Goal: Task Accomplishment & Management: Manage account settings

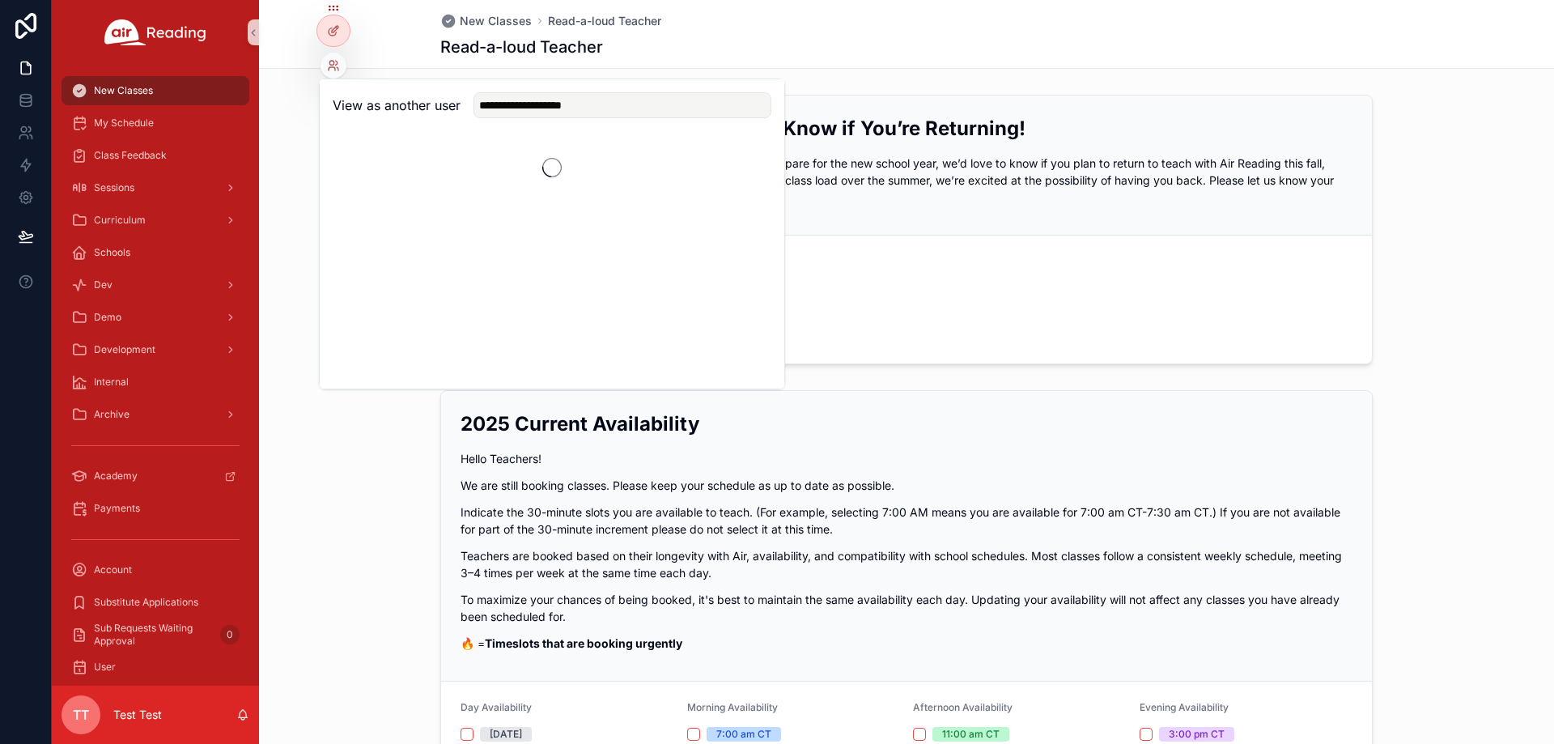
scroll to position [1171, 0]
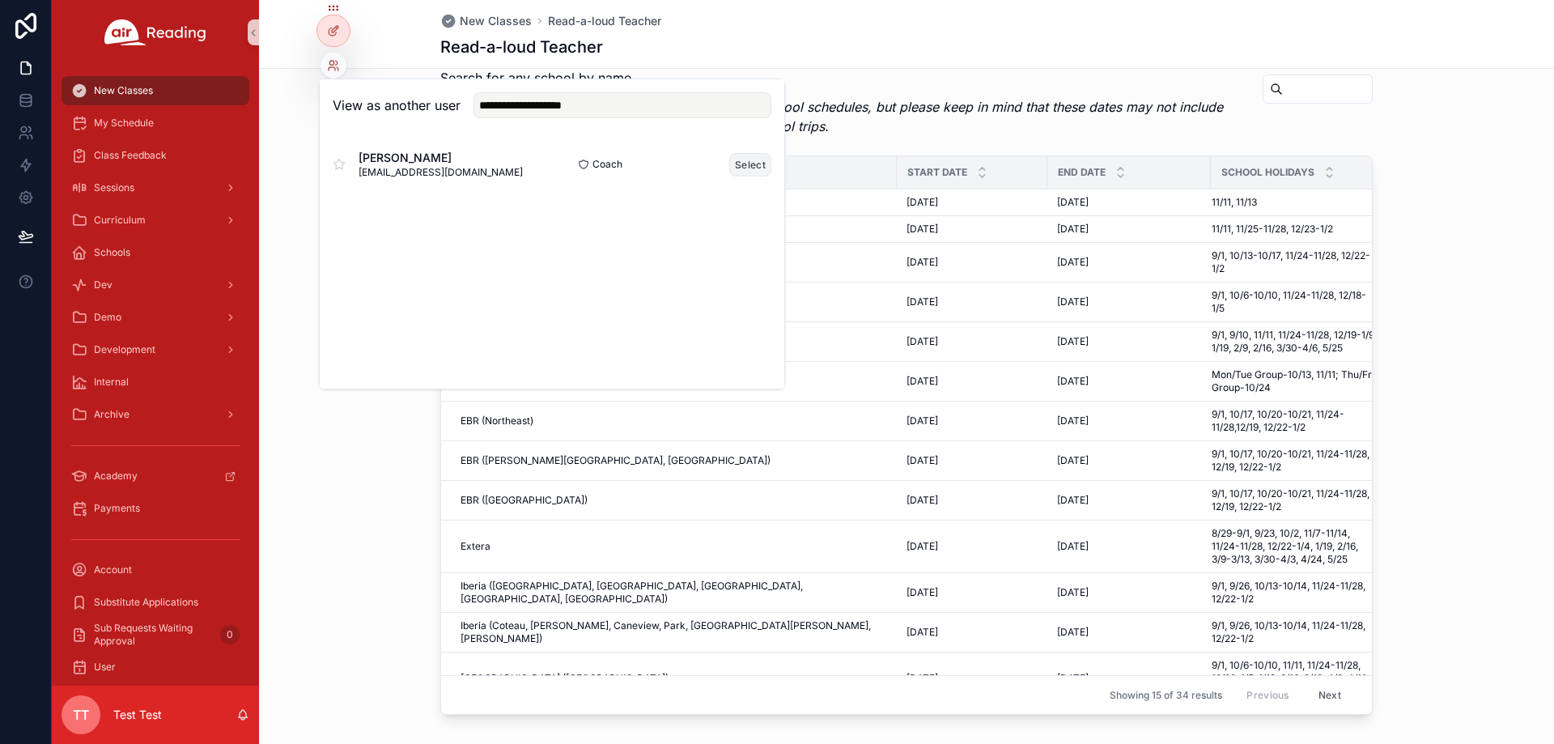
type input "**********"
click at [756, 156] on button "Select" at bounding box center [750, 164] width 42 height 23
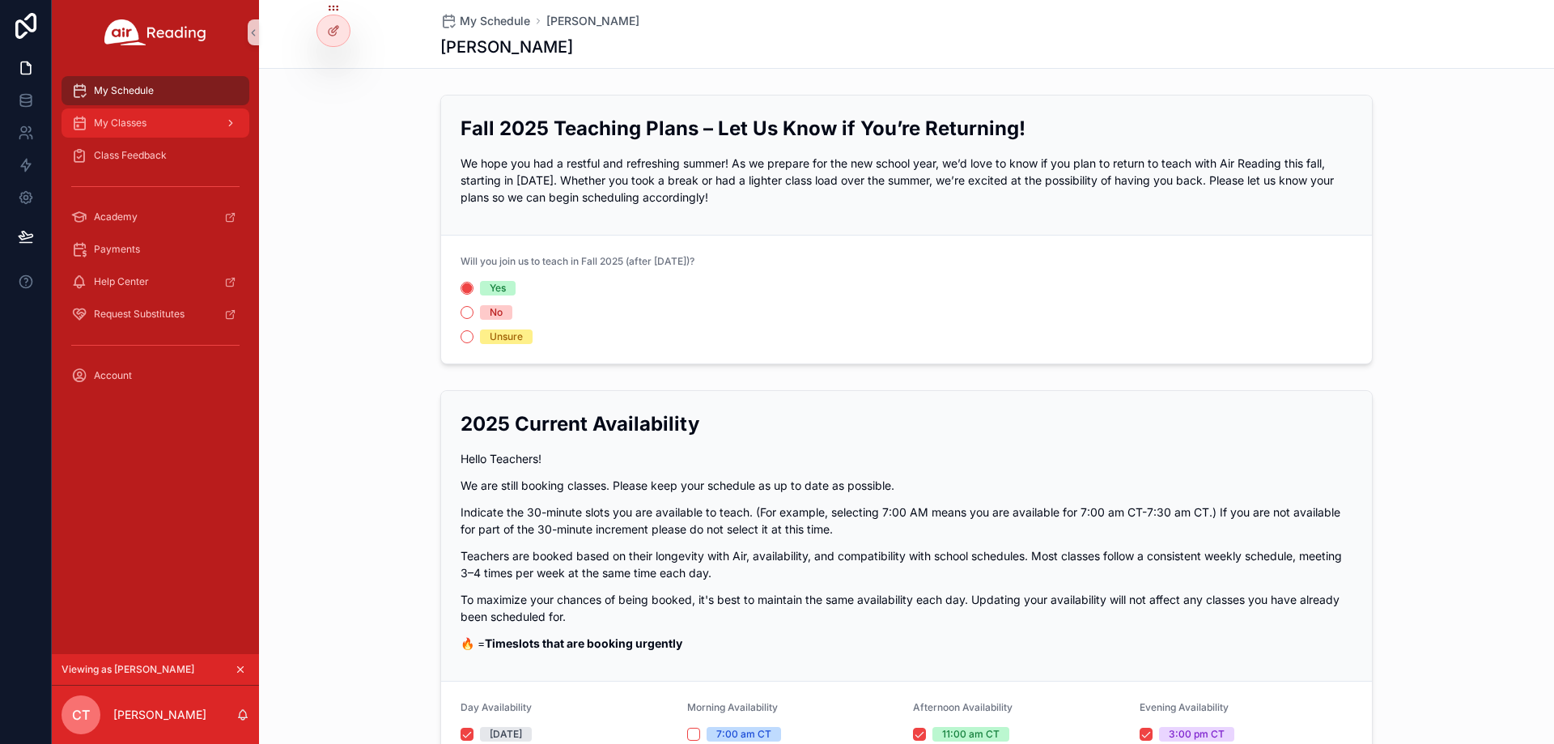
click at [205, 130] on div "My Classes" at bounding box center [155, 123] width 168 height 26
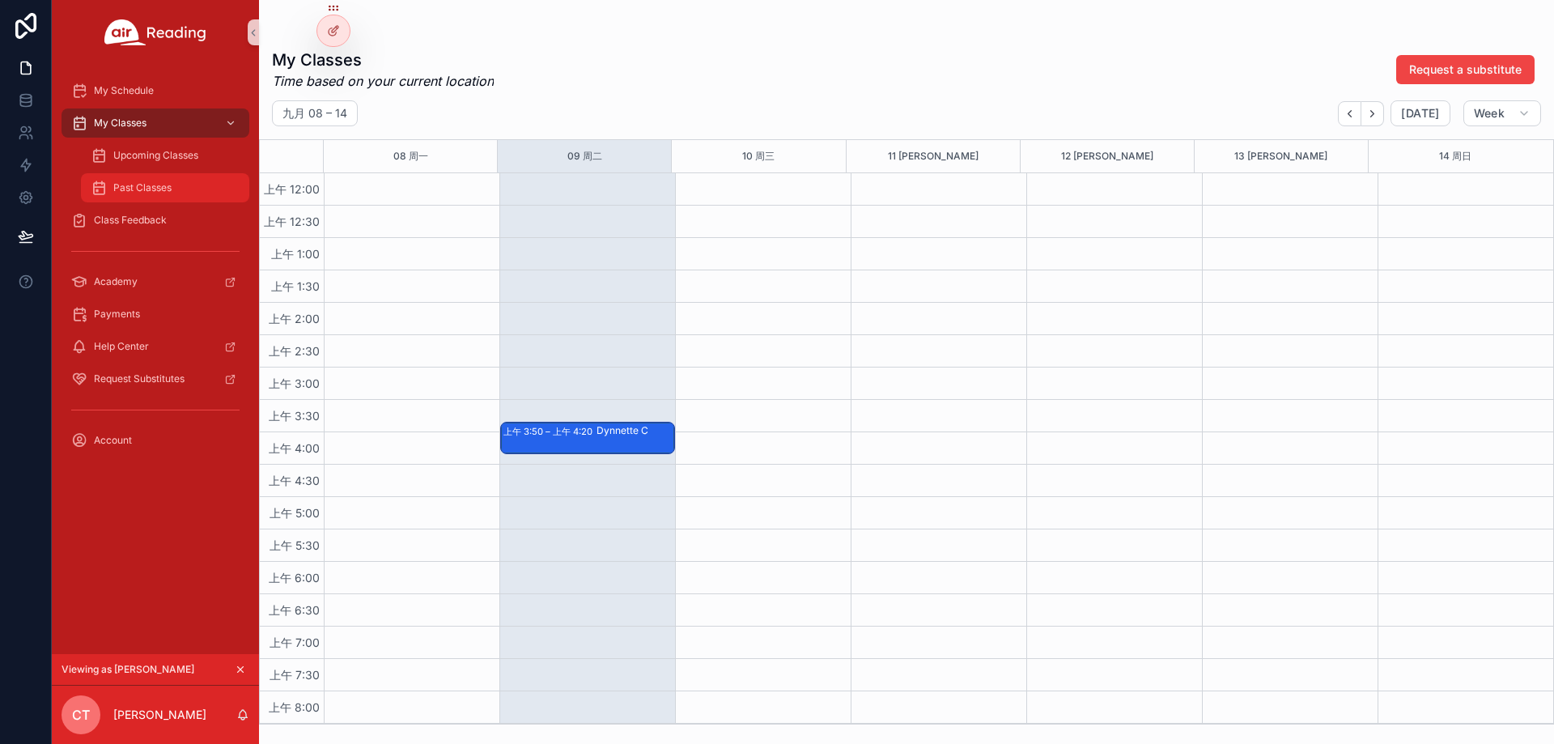
click at [181, 182] on div "Past Classes" at bounding box center [165, 188] width 149 height 26
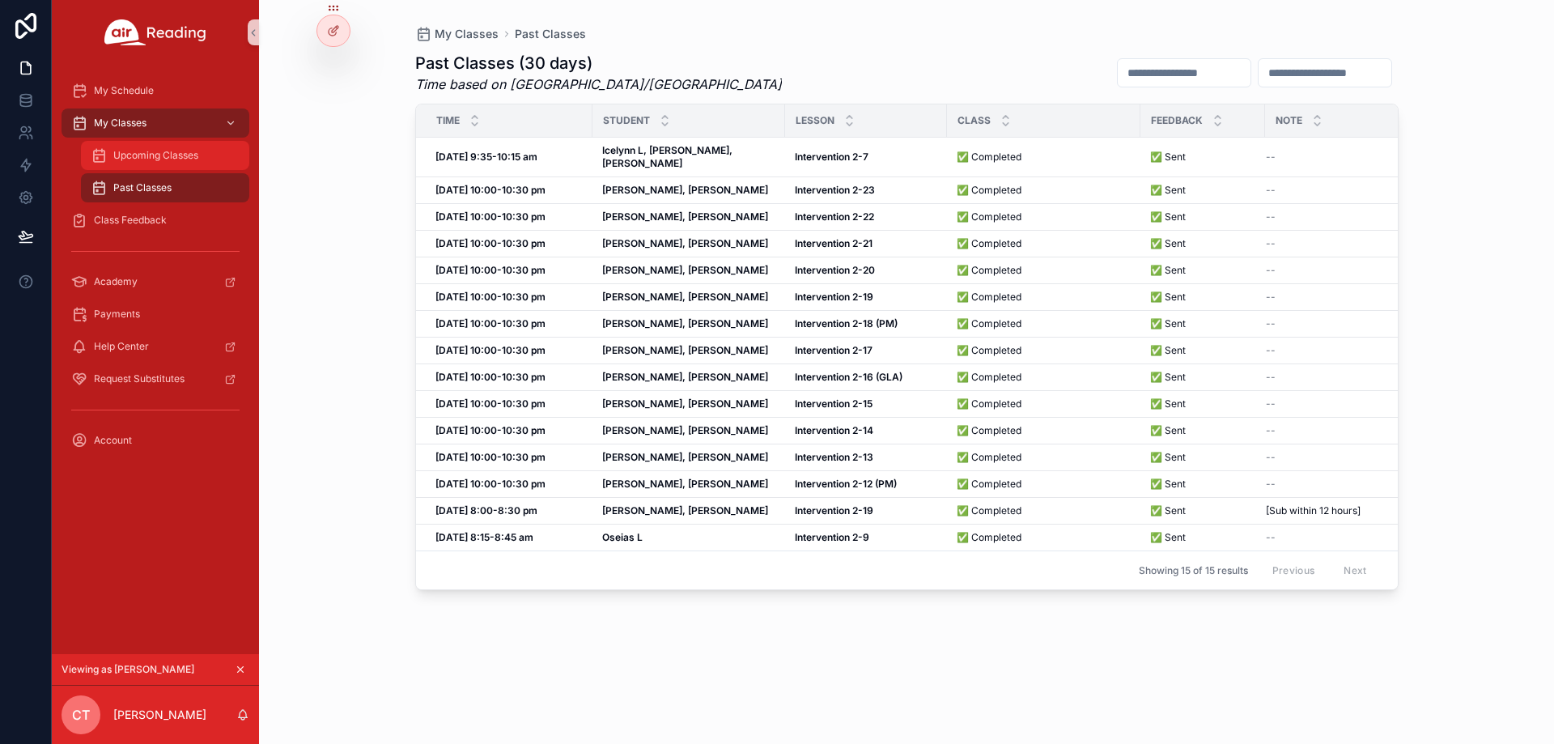
click at [159, 154] on span "Upcoming Classes" at bounding box center [155, 155] width 85 height 13
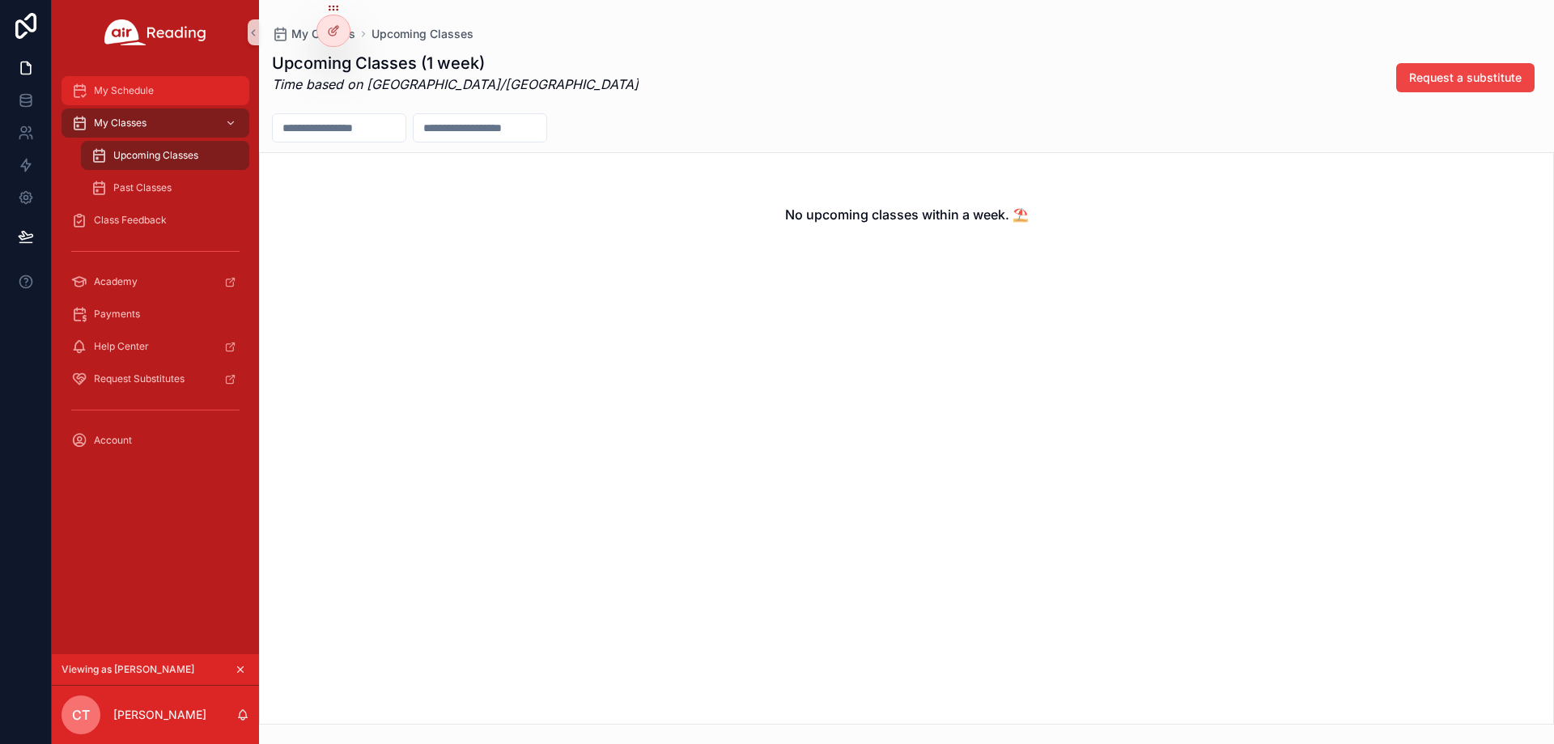
click at [168, 96] on div "My Schedule" at bounding box center [155, 91] width 168 height 26
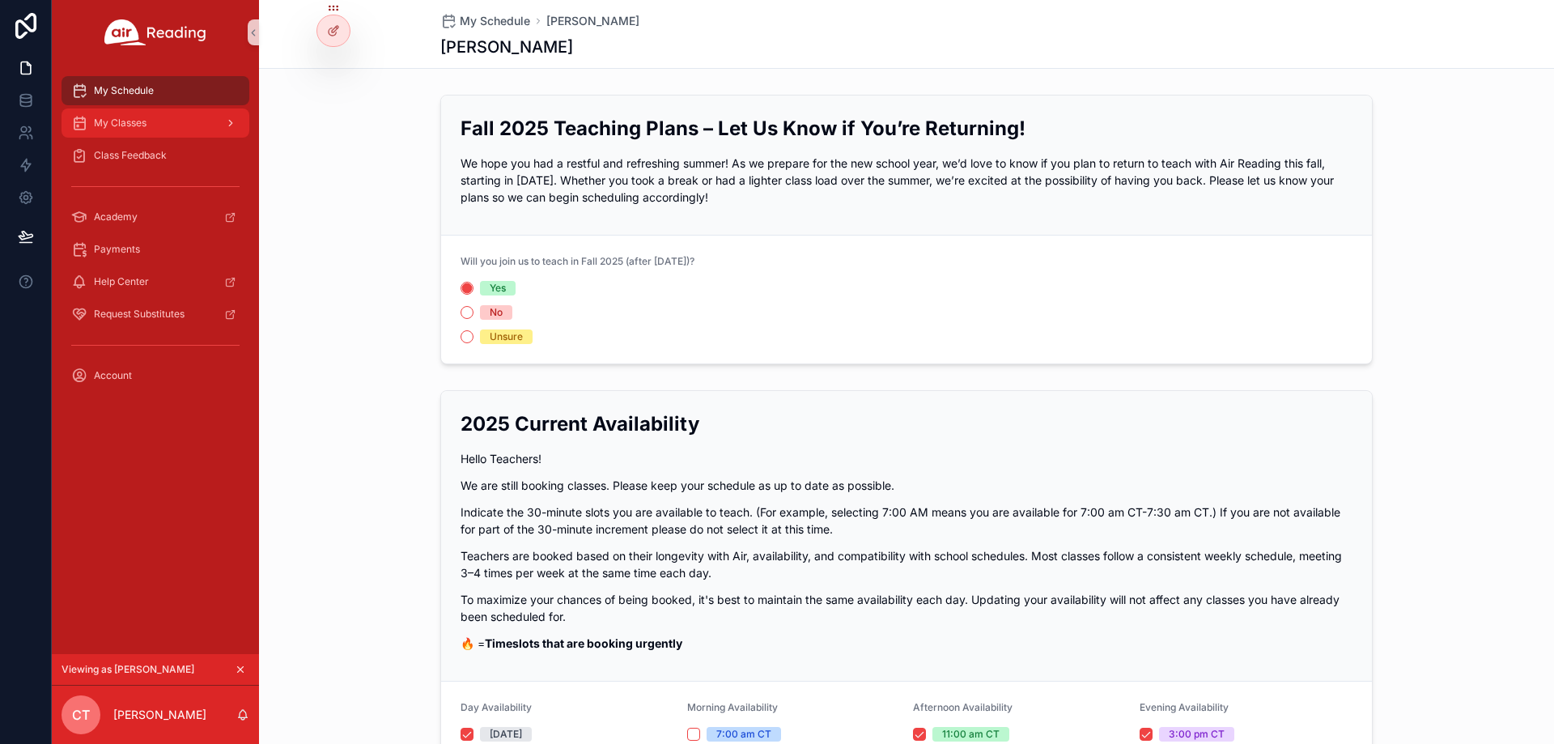
click at [198, 120] on div "My Classes" at bounding box center [155, 123] width 168 height 26
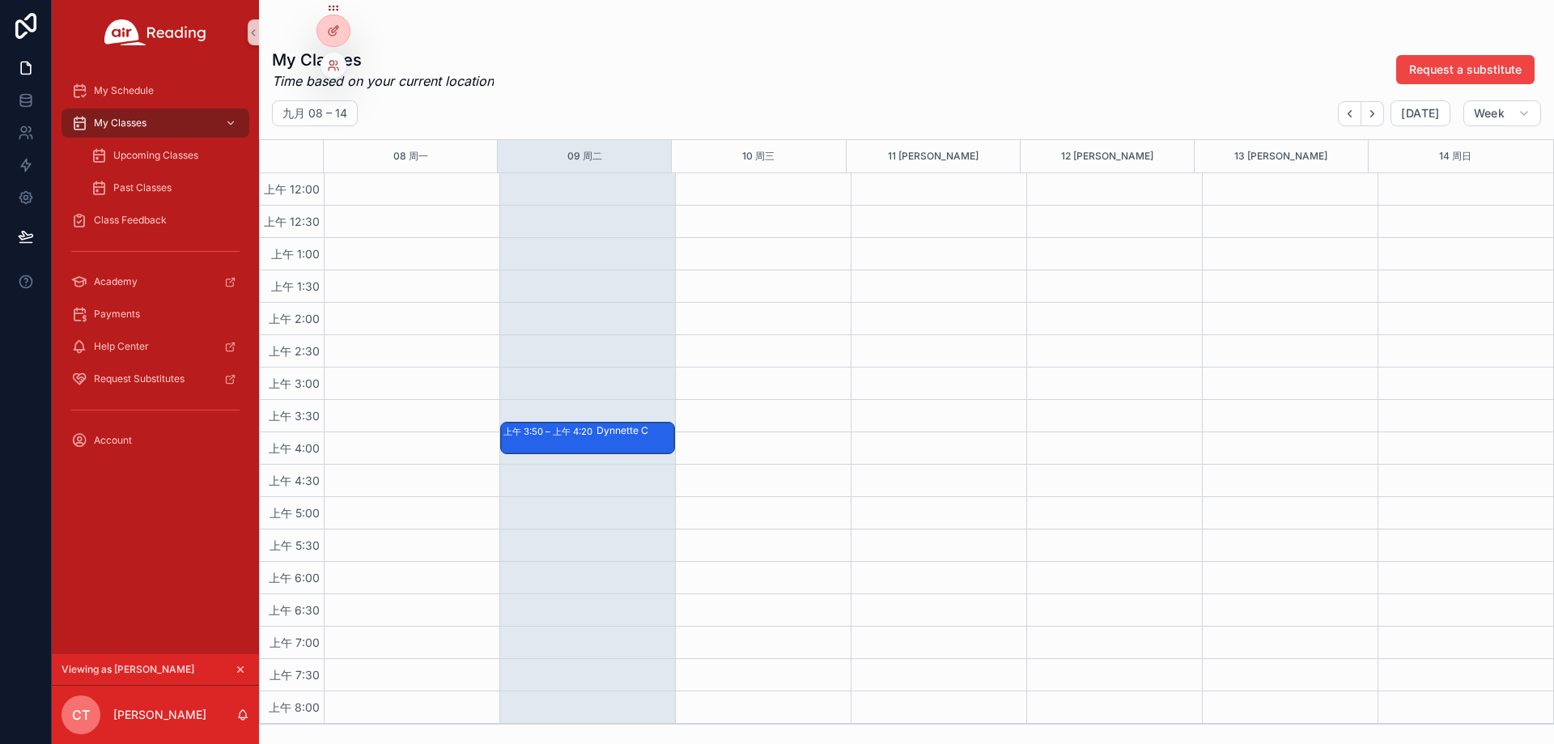
click at [334, 72] on div at bounding box center [334, 66] width 26 height 26
click at [334, 63] on icon at bounding box center [332, 63] width 4 height 4
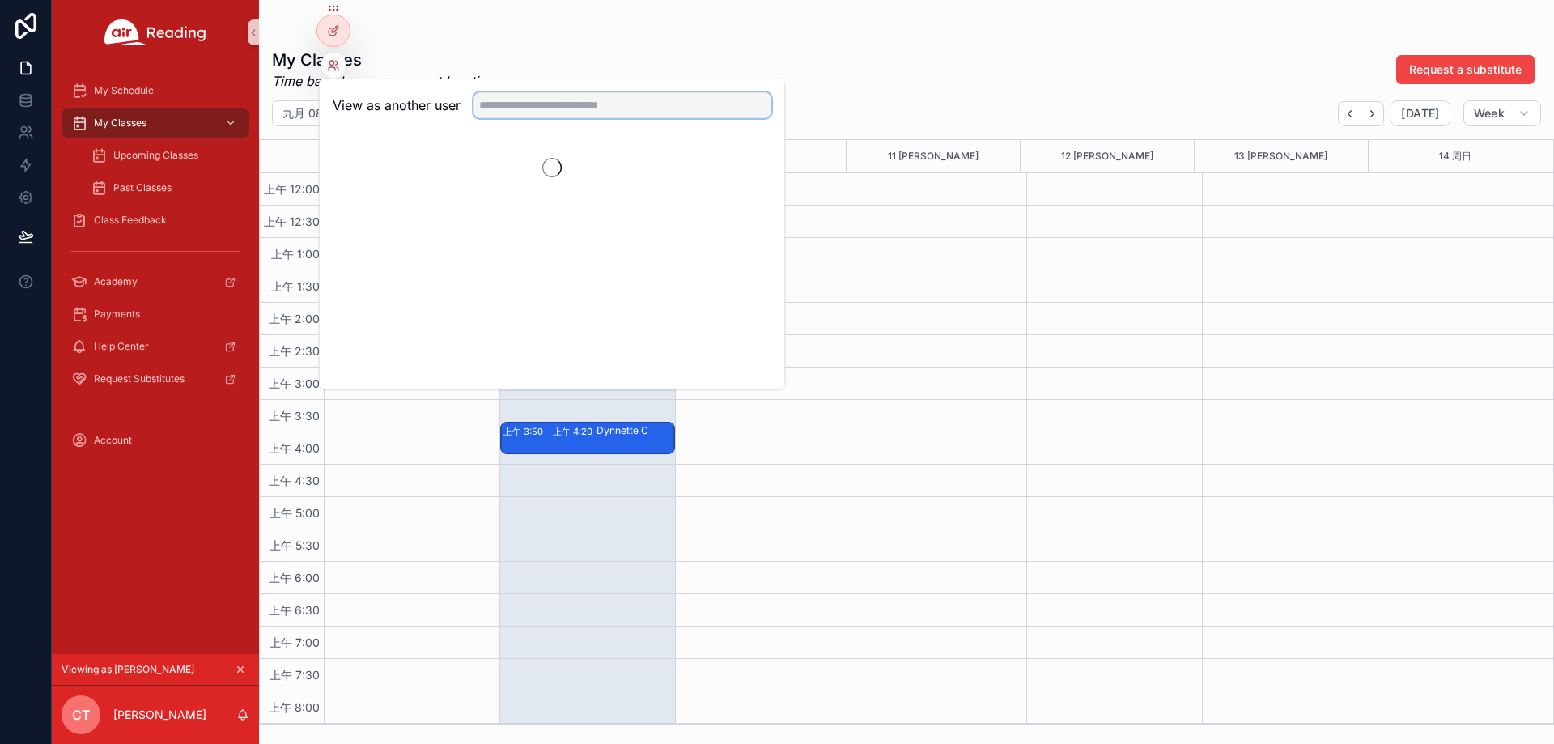
click at [580, 103] on input "text" at bounding box center [623, 105] width 298 height 26
paste input "**********"
type input "**********"
click at [750, 163] on button "Select" at bounding box center [750, 164] width 42 height 23
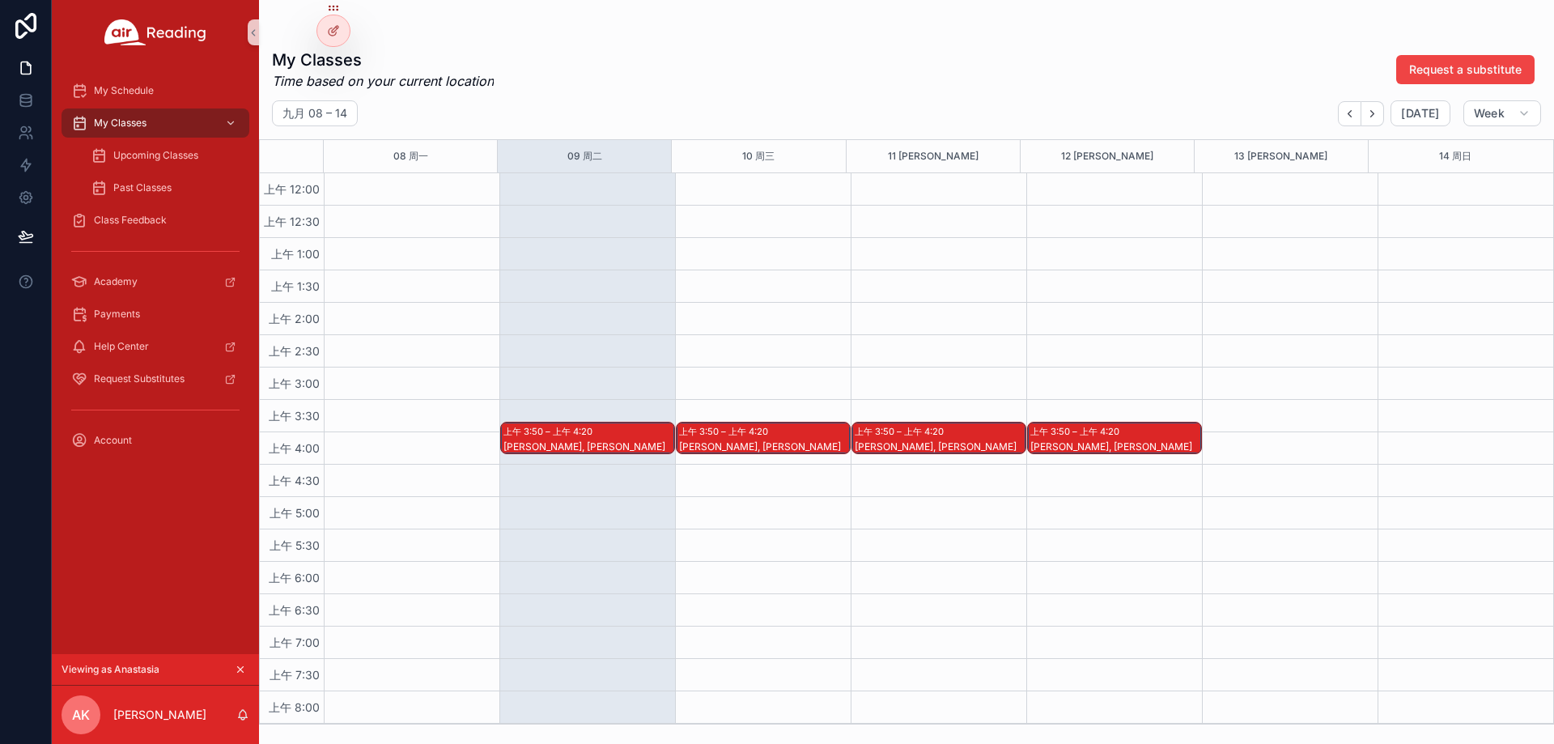
click at [144, 213] on div "Class Feedback" at bounding box center [155, 220] width 168 height 26
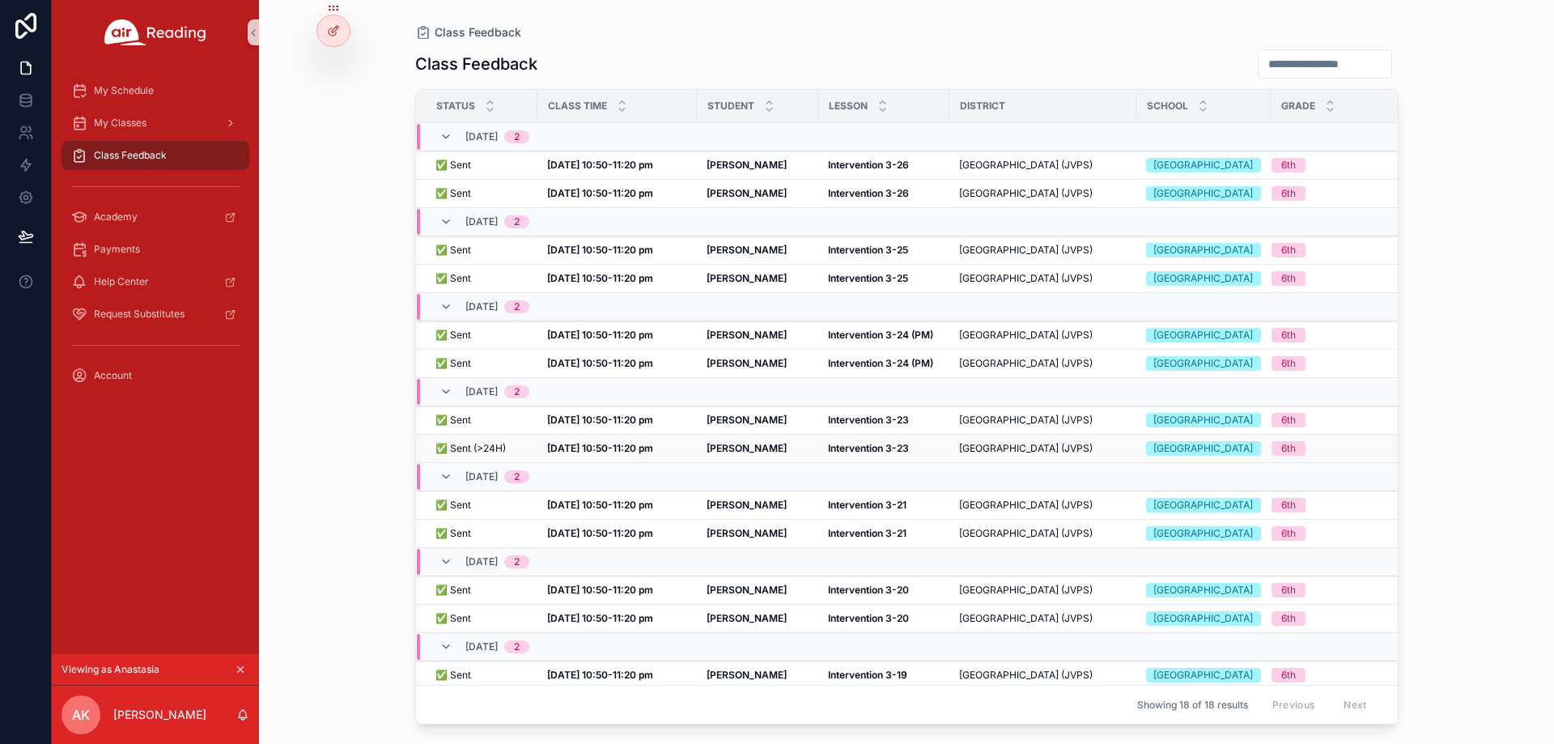
click at [557, 463] on td "Sep 2, 10:50-11:20 pm Sep 2, 10:50-11:20 pm" at bounding box center [617, 449] width 159 height 28
click at [564, 454] on strong "Sep 2, 10:50-11:20 pm" at bounding box center [600, 448] width 106 height 12
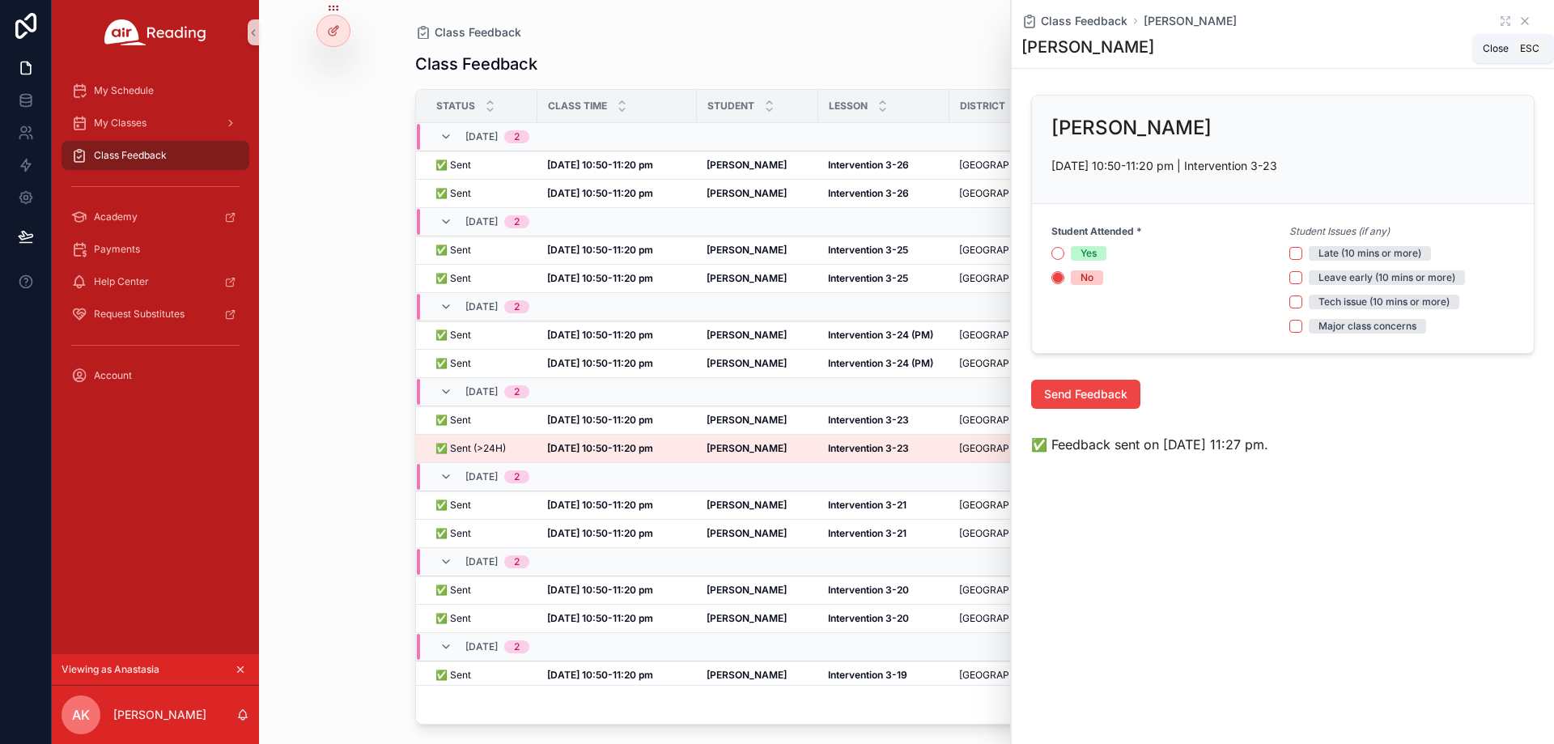
click at [1529, 19] on icon "scrollable content" at bounding box center [1525, 21] width 13 height 13
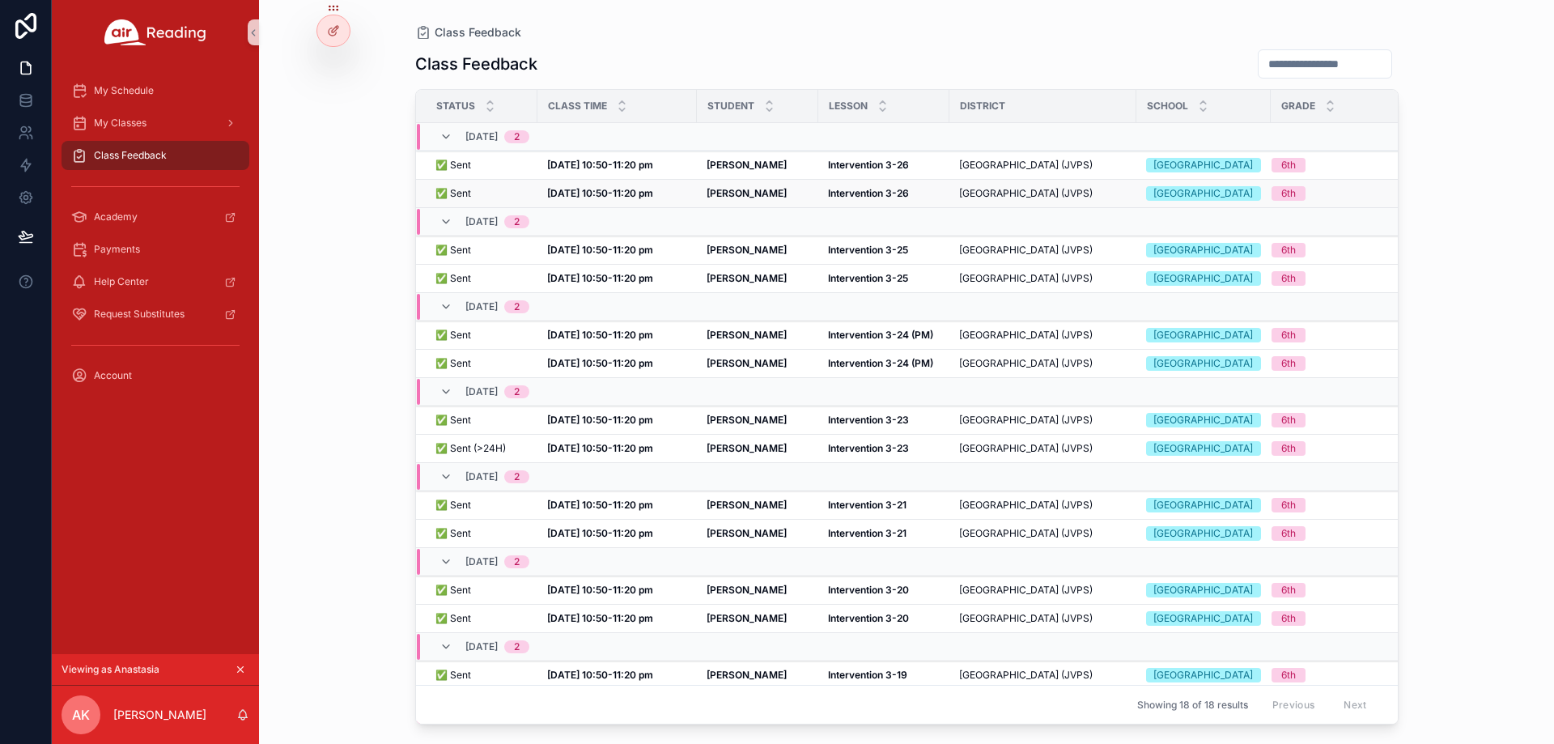
click at [608, 207] on td "Sep 8, 10:50-11:20 pm Sep 8, 10:50-11:20 pm" at bounding box center [617, 194] width 159 height 28
click at [610, 199] on strong "Sep 8, 10:50-11:20 pm" at bounding box center [600, 193] width 106 height 12
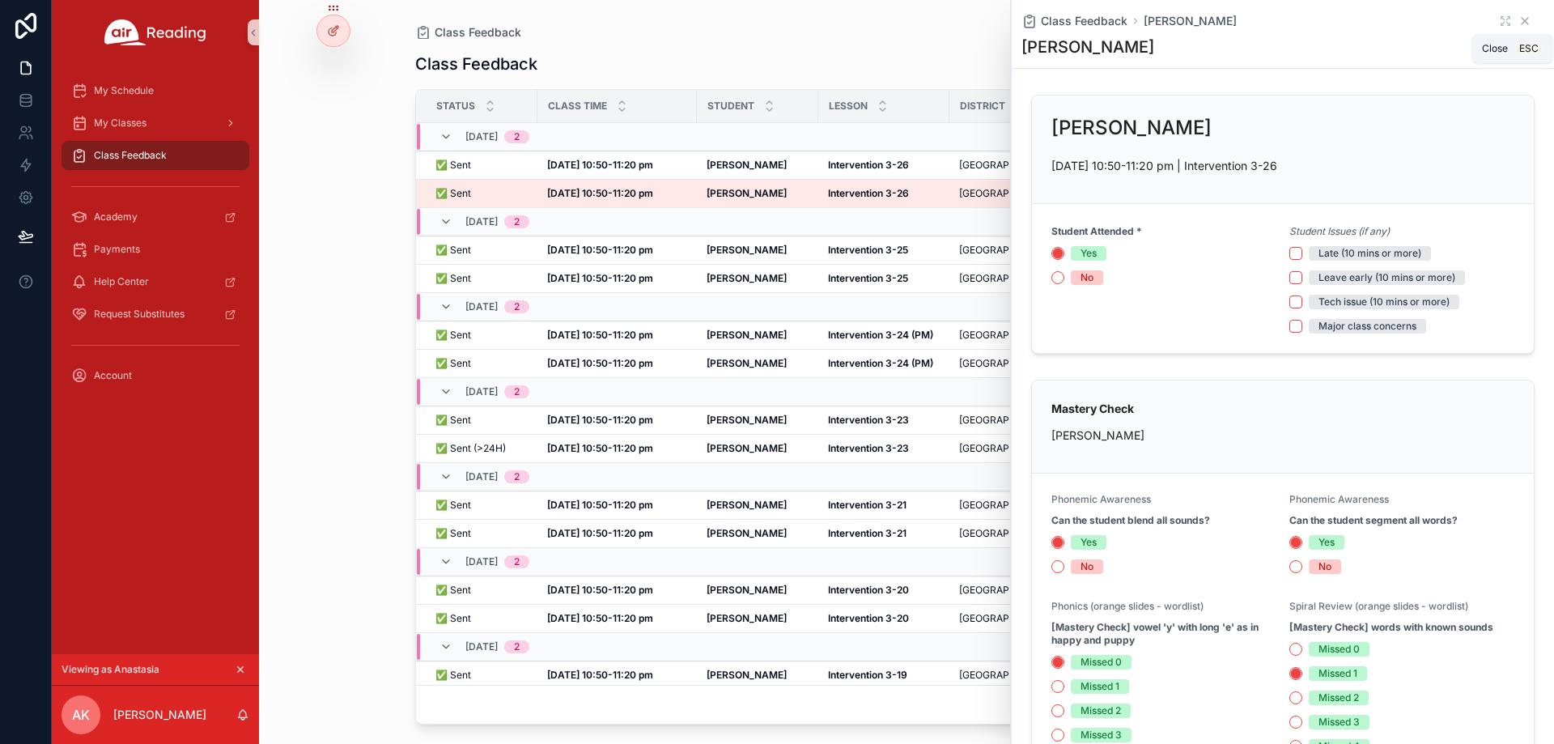
click at [1522, 21] on icon "scrollable content" at bounding box center [1525, 21] width 6 height 6
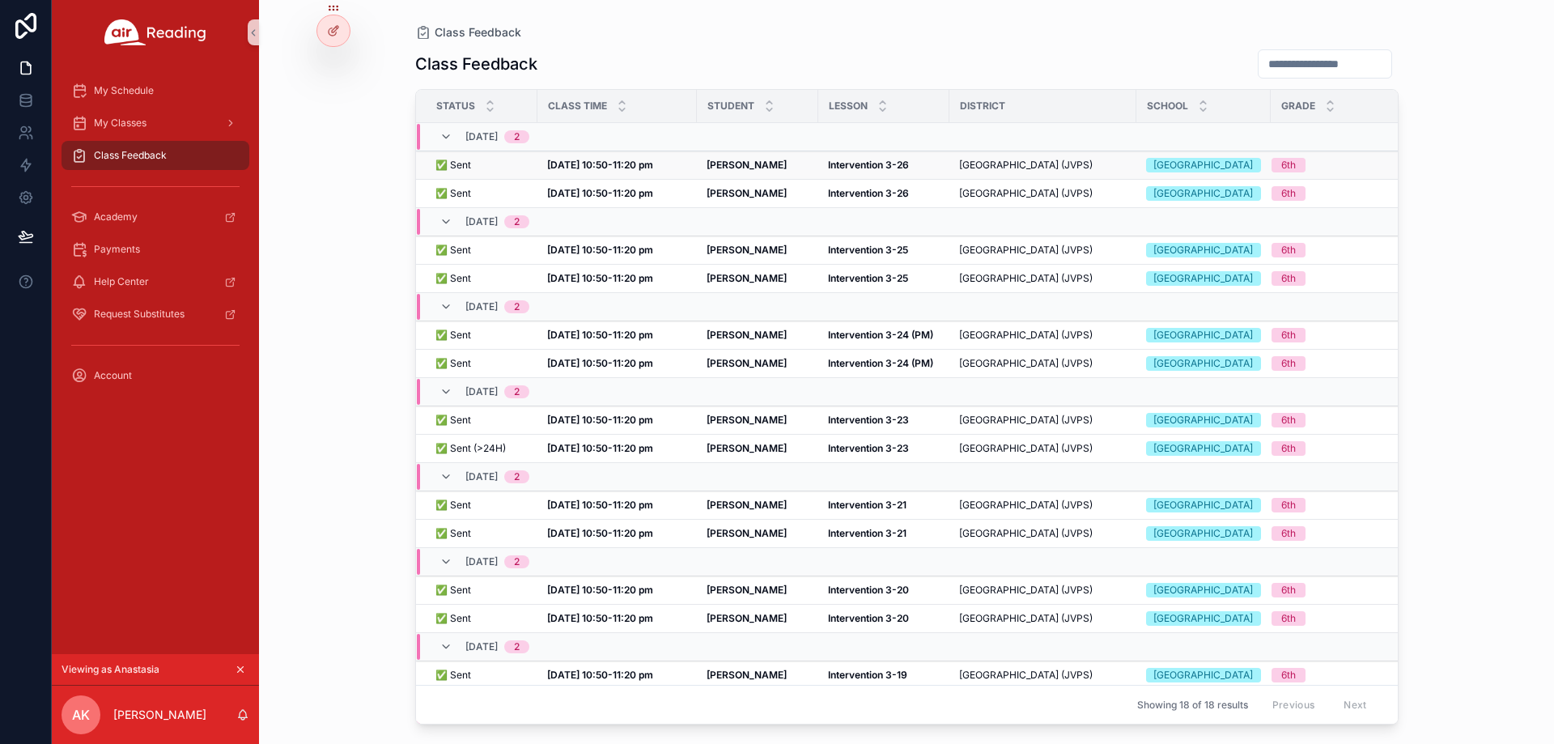
click at [619, 171] on strong "Sep 8, 10:50-11:20 pm" at bounding box center [600, 165] width 106 height 12
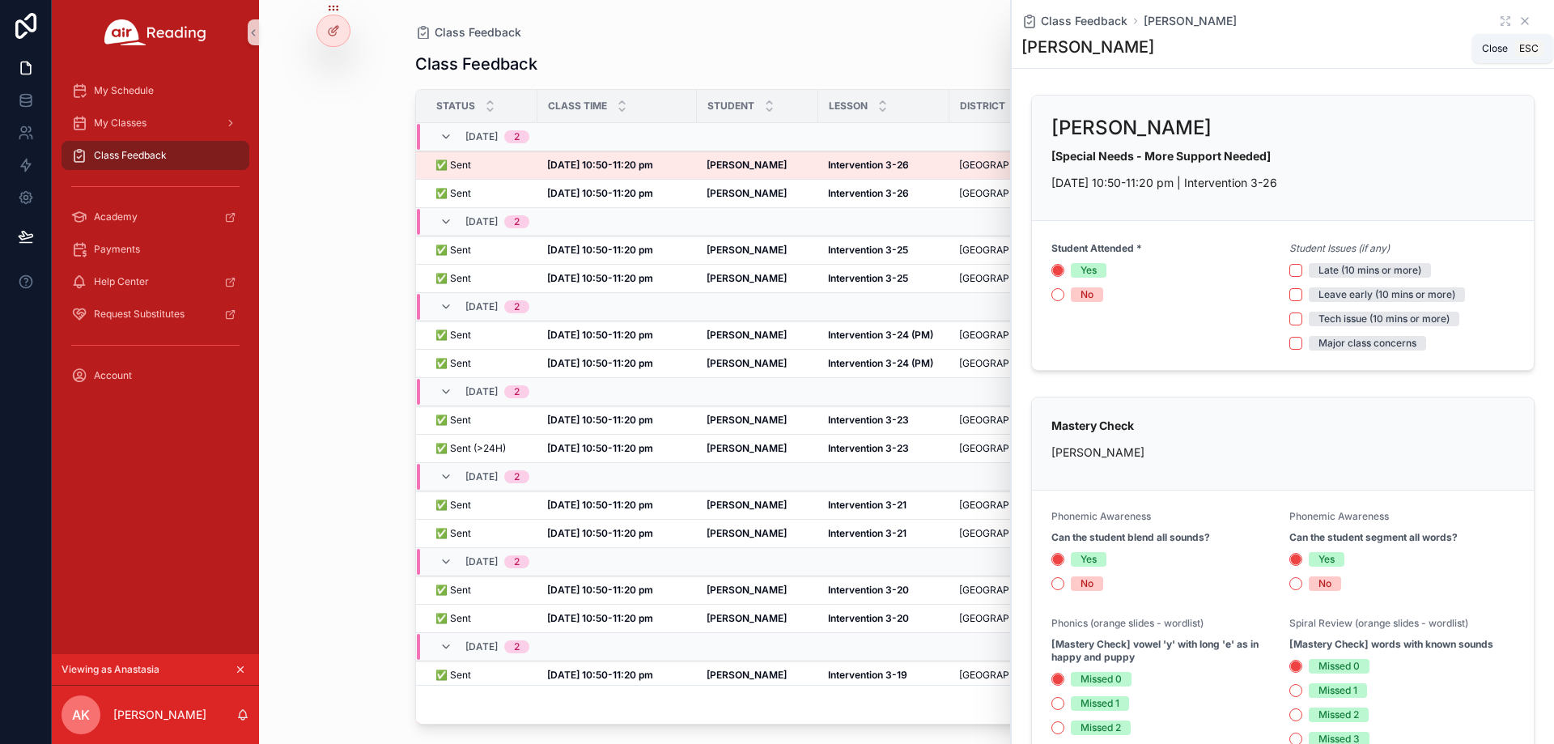
click at [1519, 19] on icon "scrollable content" at bounding box center [1525, 21] width 13 height 13
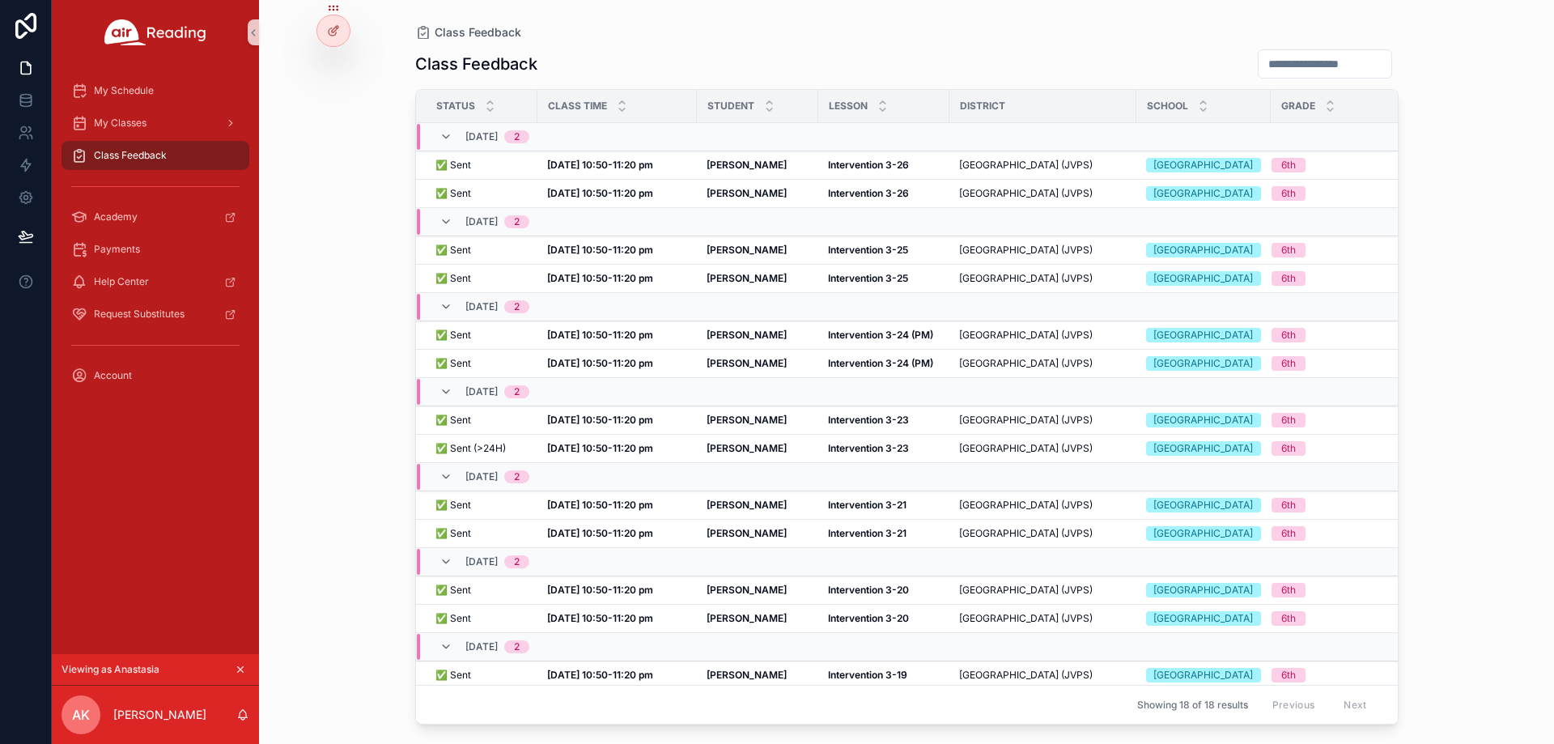
click at [1059, 19] on div "Class Feedback Class Feedback Status Class Time Student Lesson District School …" at bounding box center [907, 362] width 1036 height 725
click at [499, 455] on span "✅ Sent (>24H)" at bounding box center [471, 448] width 70 height 13
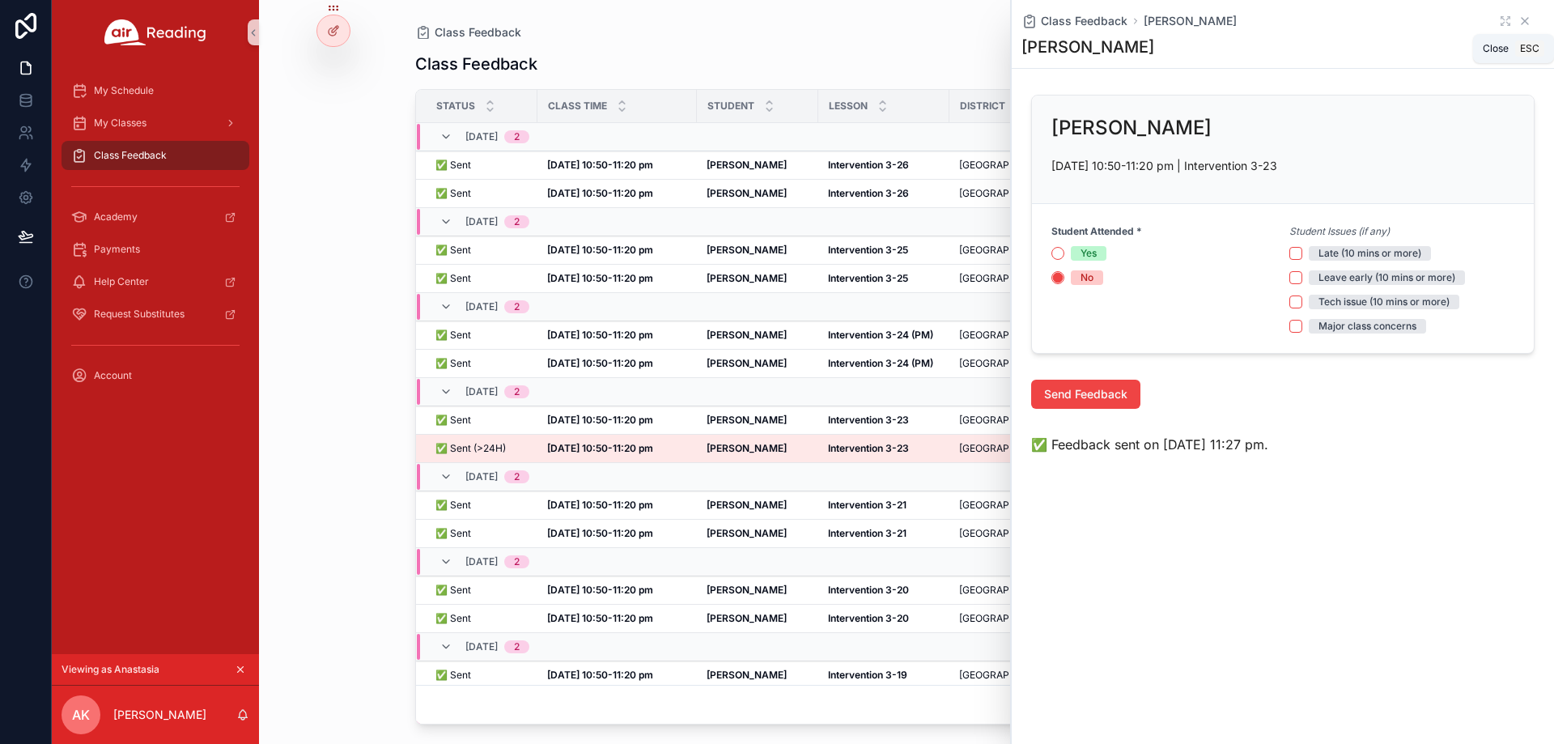
click at [1525, 23] on icon "scrollable content" at bounding box center [1525, 21] width 13 height 13
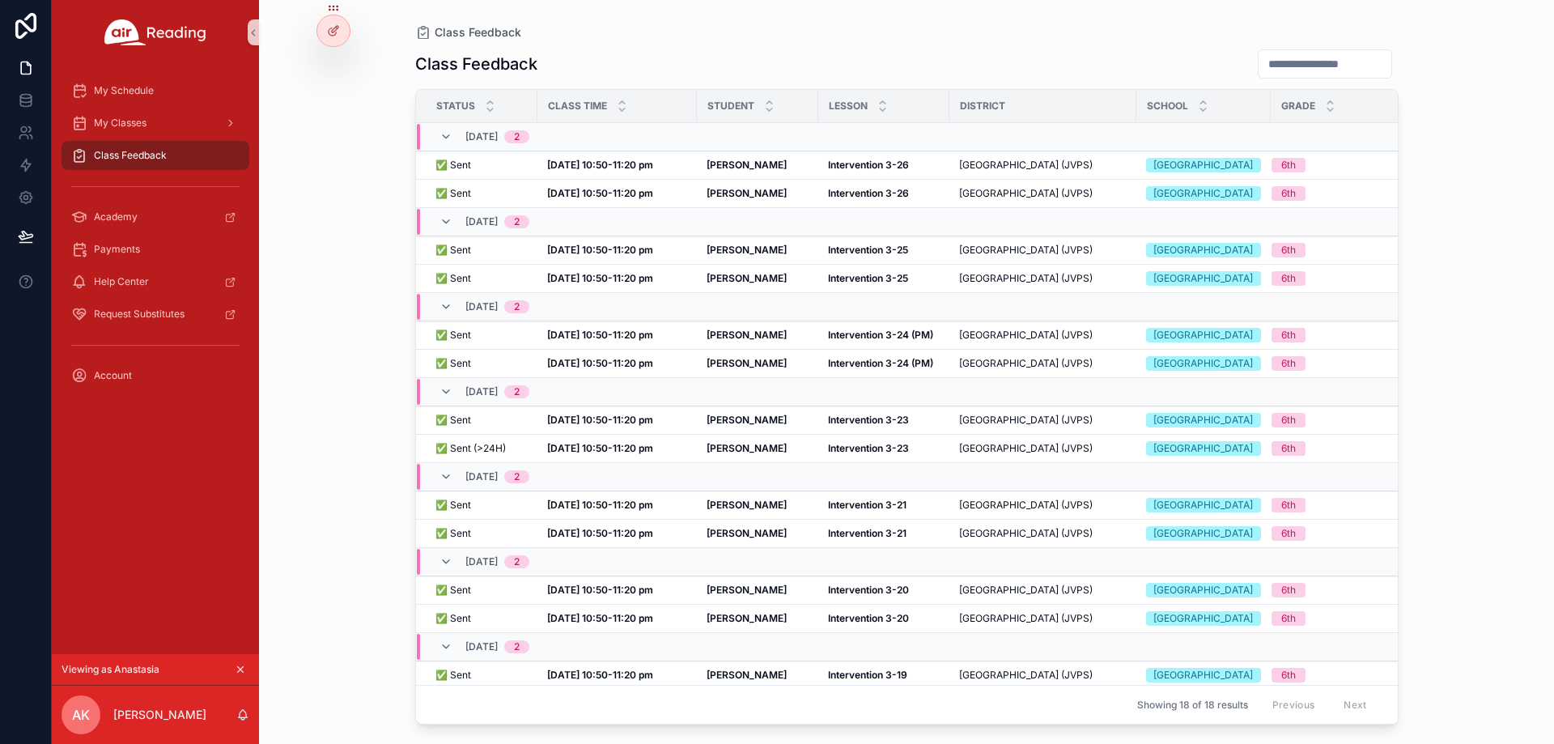
click at [238, 667] on icon "scrollable content" at bounding box center [241, 670] width 6 height 6
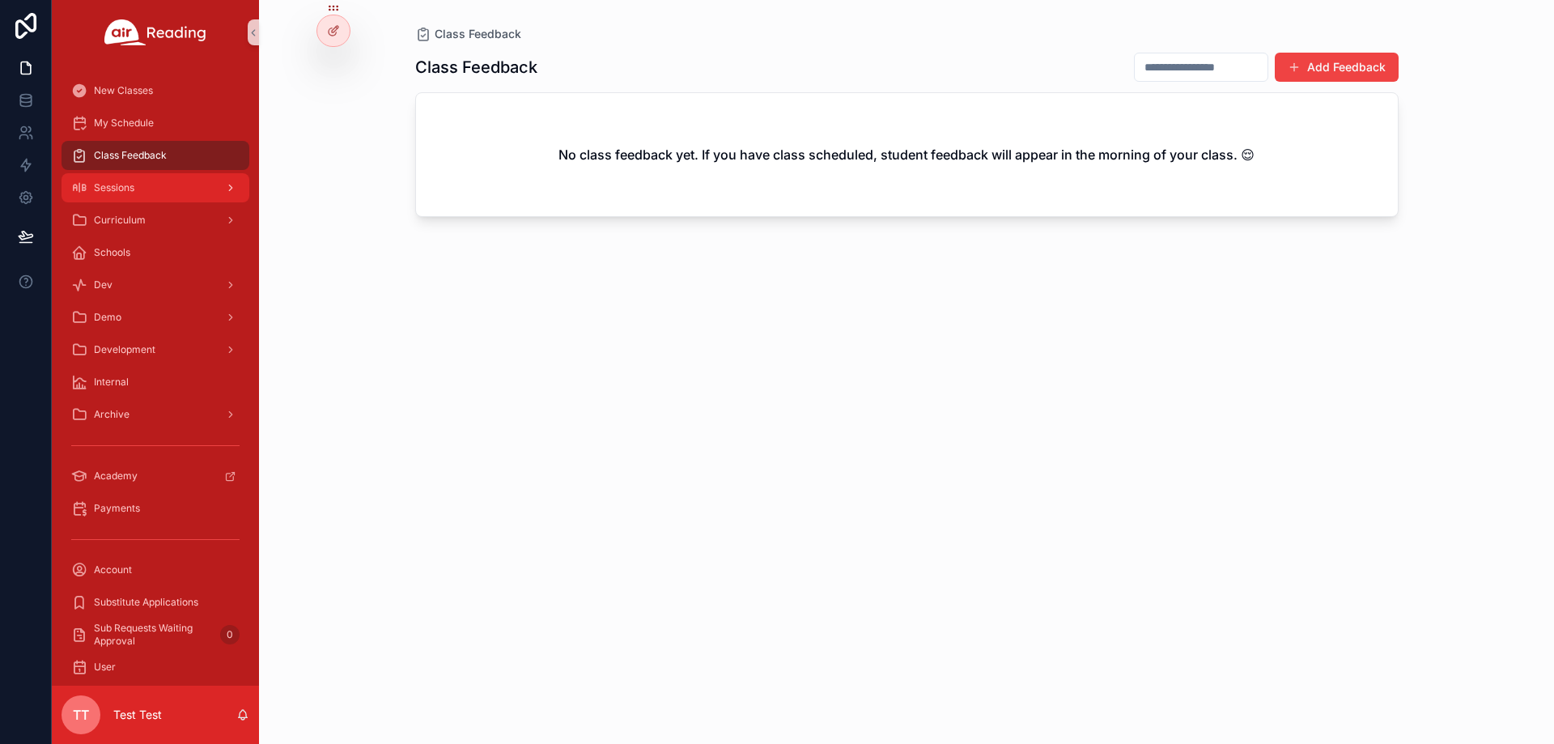
click at [155, 189] on div "Sessions" at bounding box center [155, 188] width 168 height 26
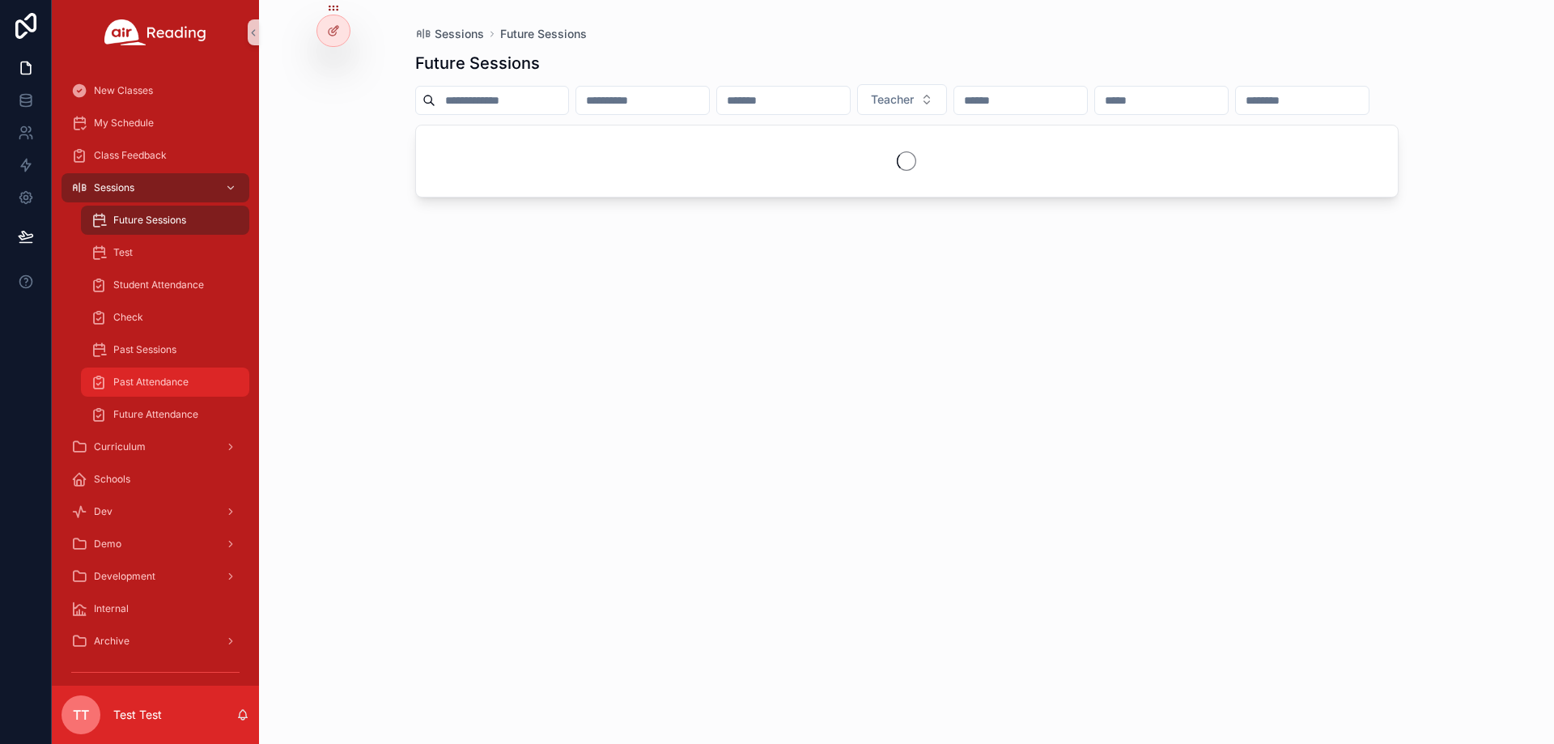
click at [193, 380] on div "Past Attendance" at bounding box center [165, 382] width 149 height 26
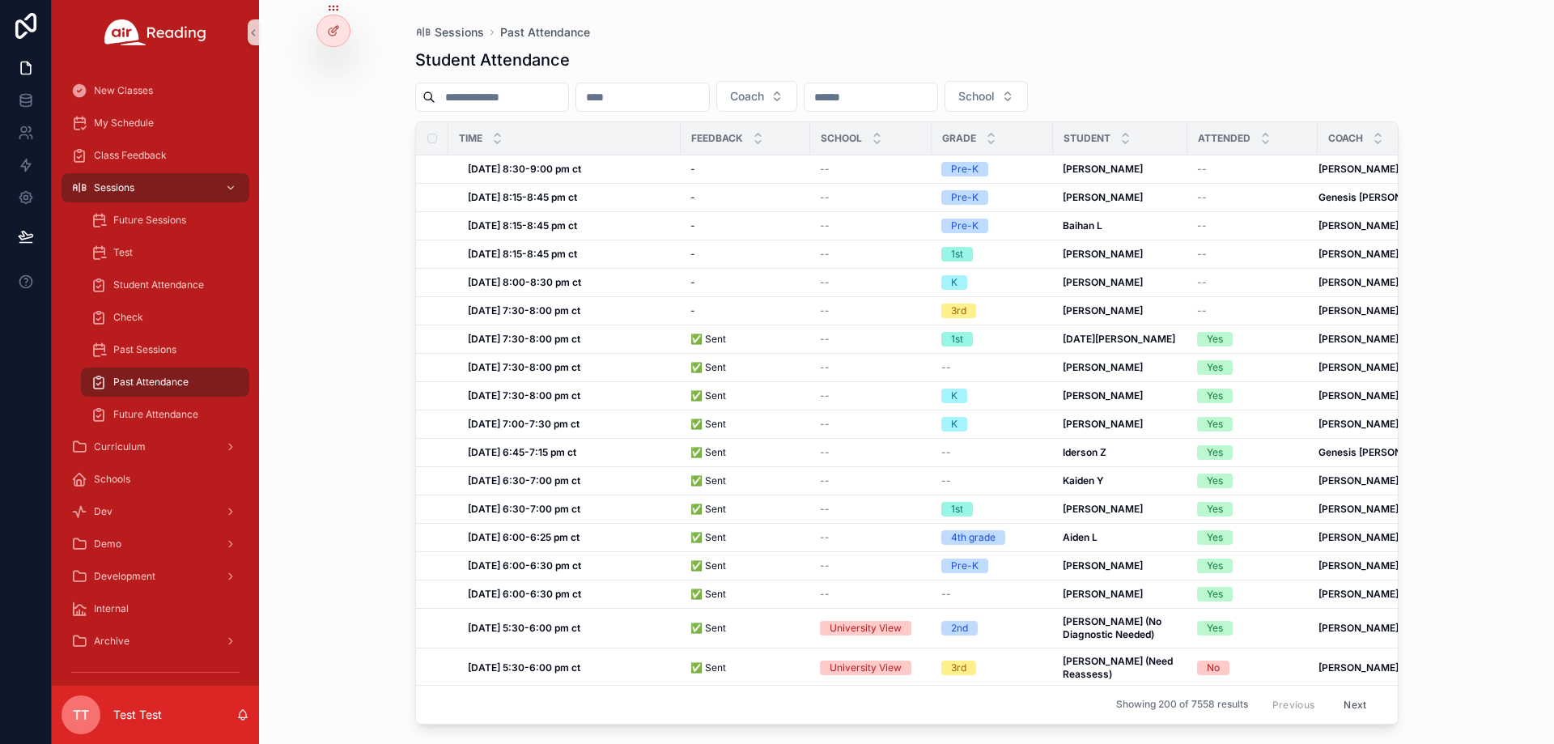
click at [504, 97] on input "scrollable content" at bounding box center [502, 97] width 133 height 23
paste input "**********"
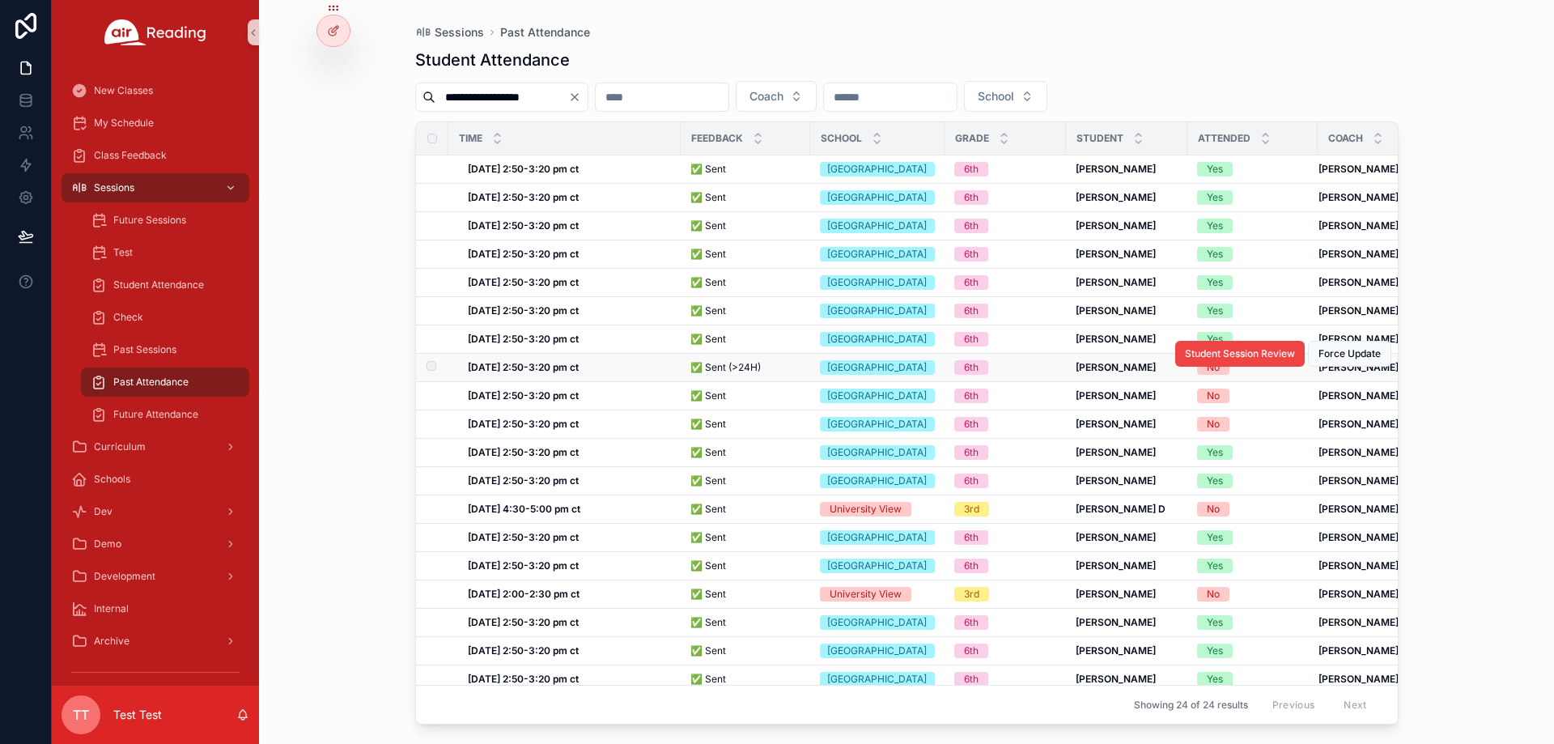
type input "**********"
click at [606, 374] on div "Tue, 09/02, 2:50-3:20 pm ct Tue, 09/02, 2:50-3:20 pm ct" at bounding box center [569, 367] width 203 height 13
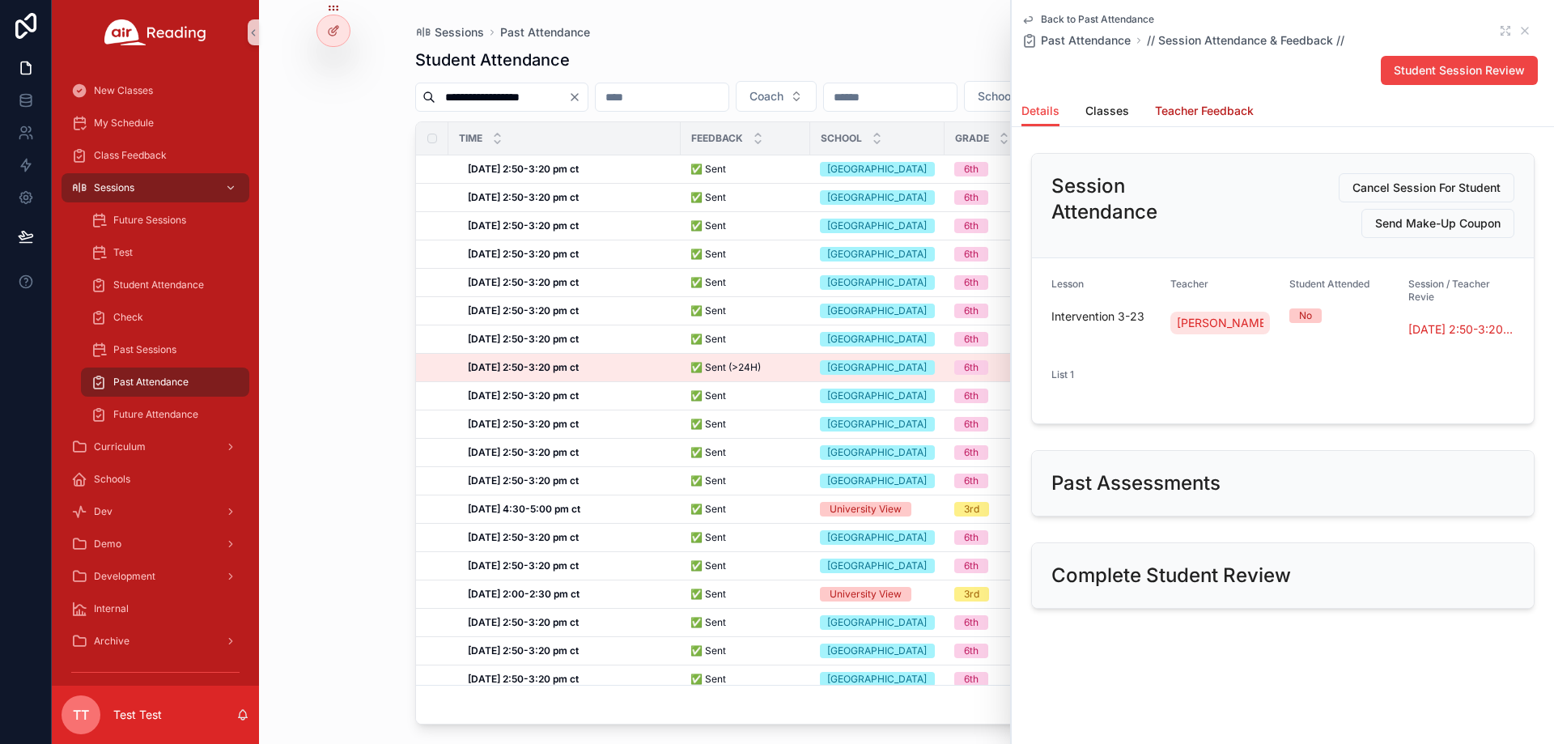
click at [1229, 114] on span "Teacher Feedback" at bounding box center [1204, 111] width 99 height 16
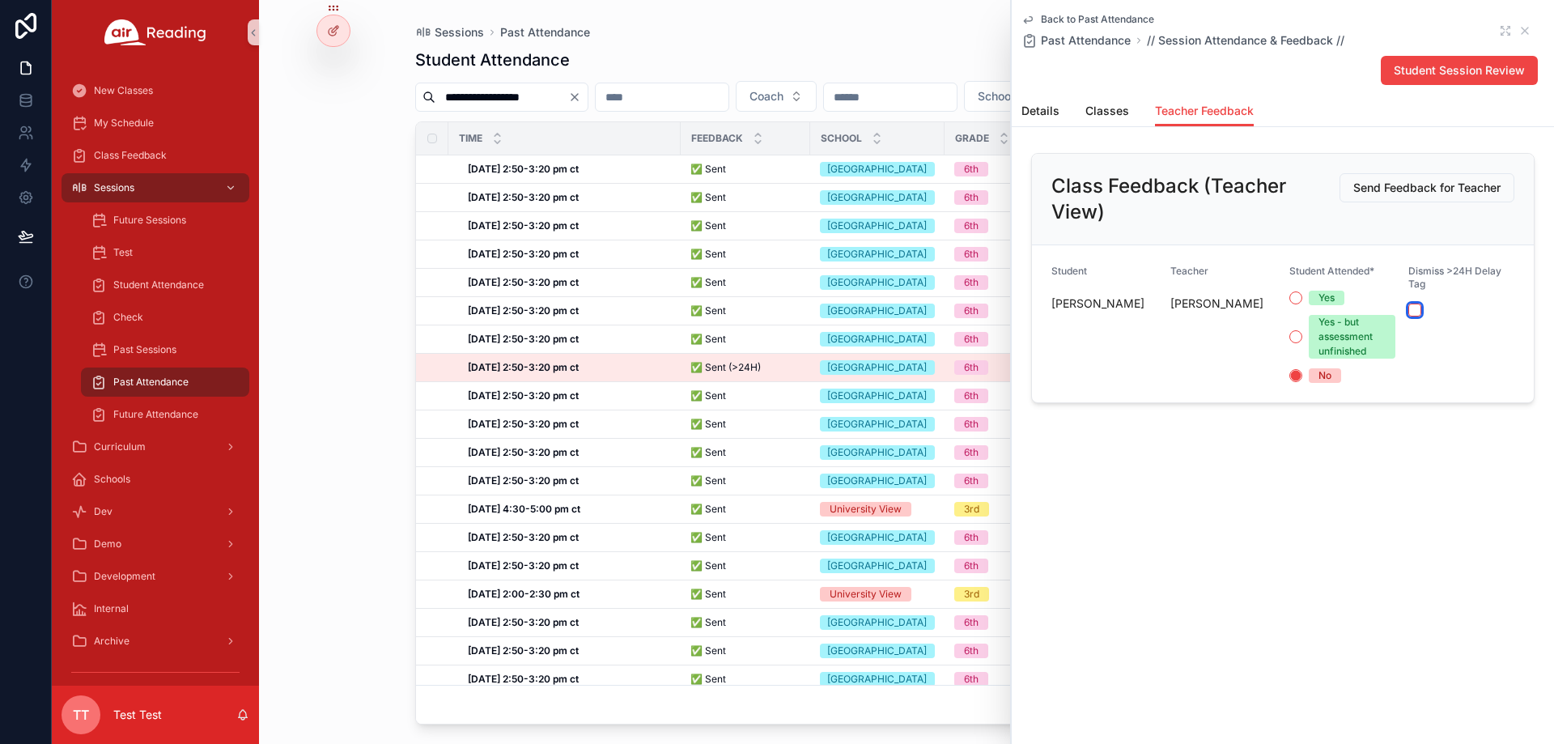
click at [1414, 313] on button "scrollable content" at bounding box center [1415, 310] width 13 height 13
click at [1528, 30] on icon "scrollable content" at bounding box center [1525, 30] width 13 height 13
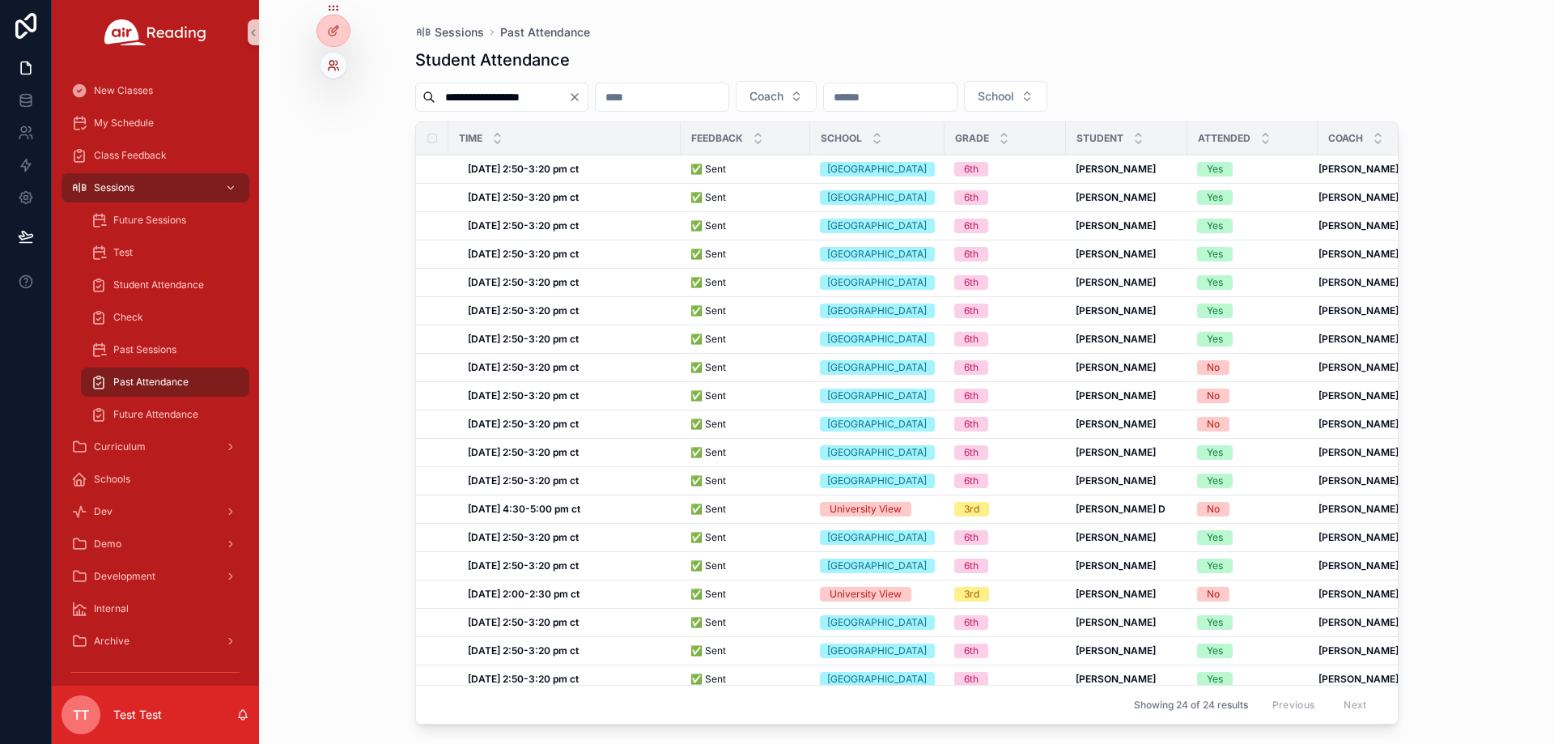
click at [334, 71] on icon at bounding box center [333, 65] width 13 height 13
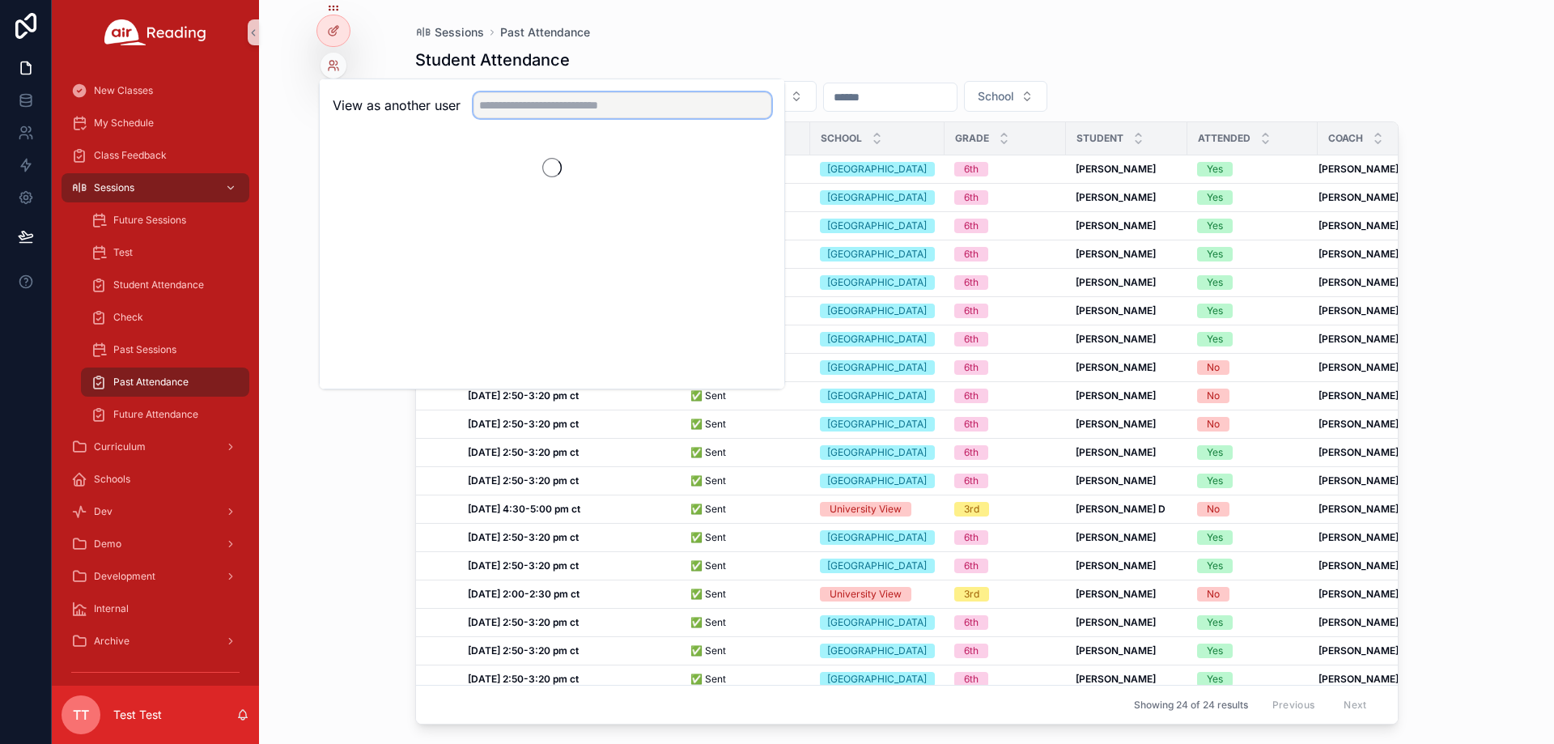
click at [553, 100] on input "text" at bounding box center [623, 105] width 298 height 26
paste input "**********"
type input "**********"
click at [745, 164] on button "Select" at bounding box center [750, 164] width 42 height 23
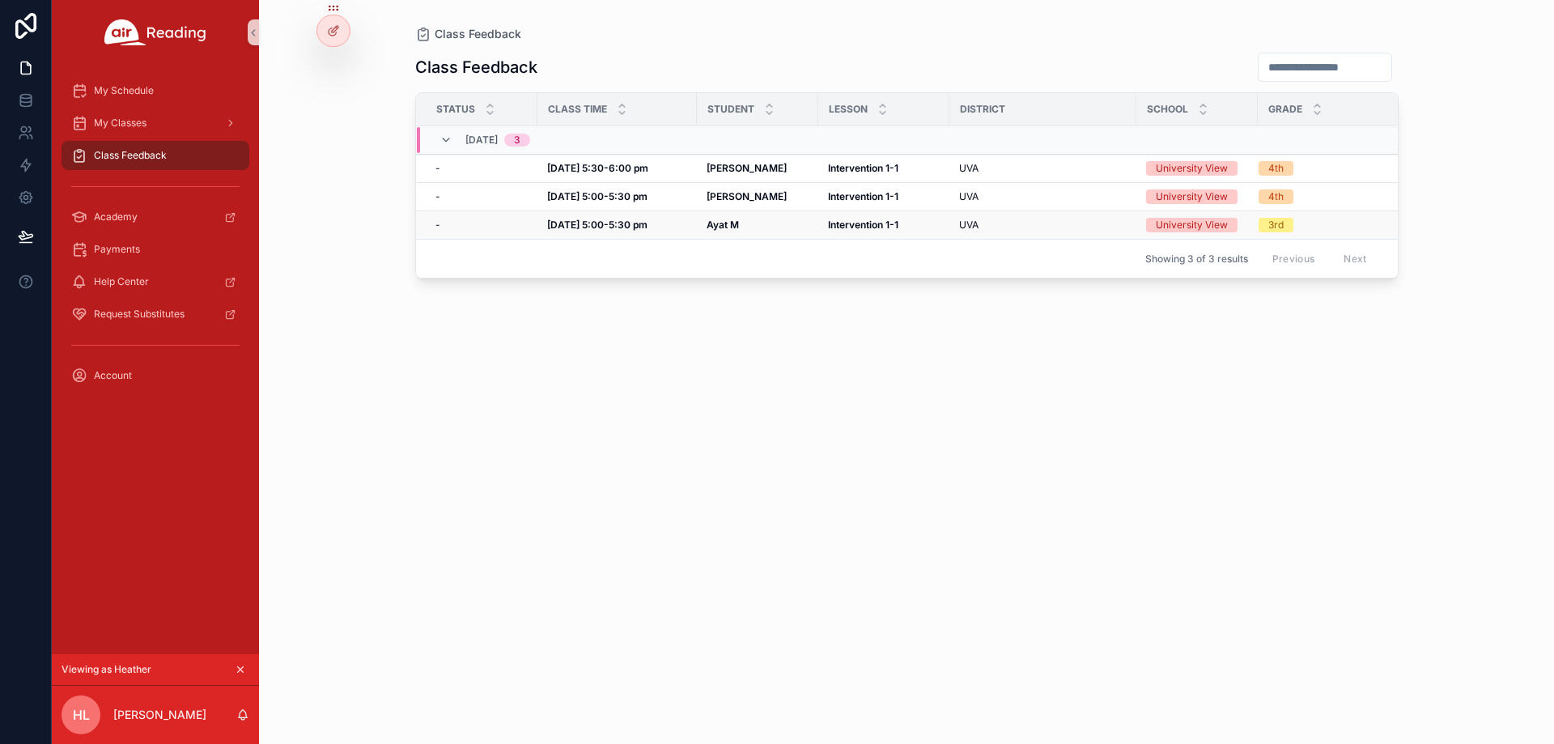
click at [595, 222] on strong "[DATE] 5:00-5:30 pm" at bounding box center [597, 225] width 100 height 12
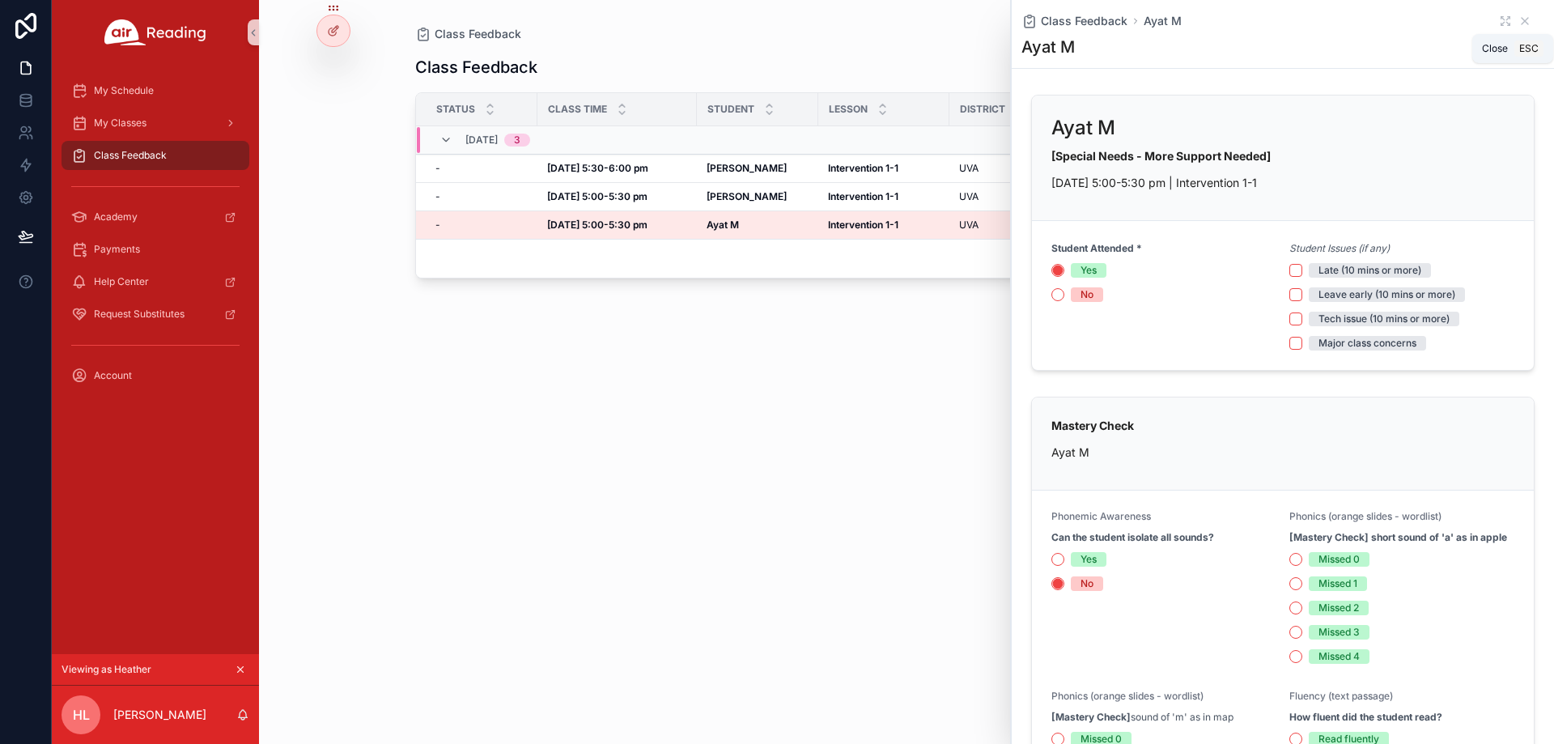
click at [1519, 19] on icon "scrollable content" at bounding box center [1525, 21] width 13 height 13
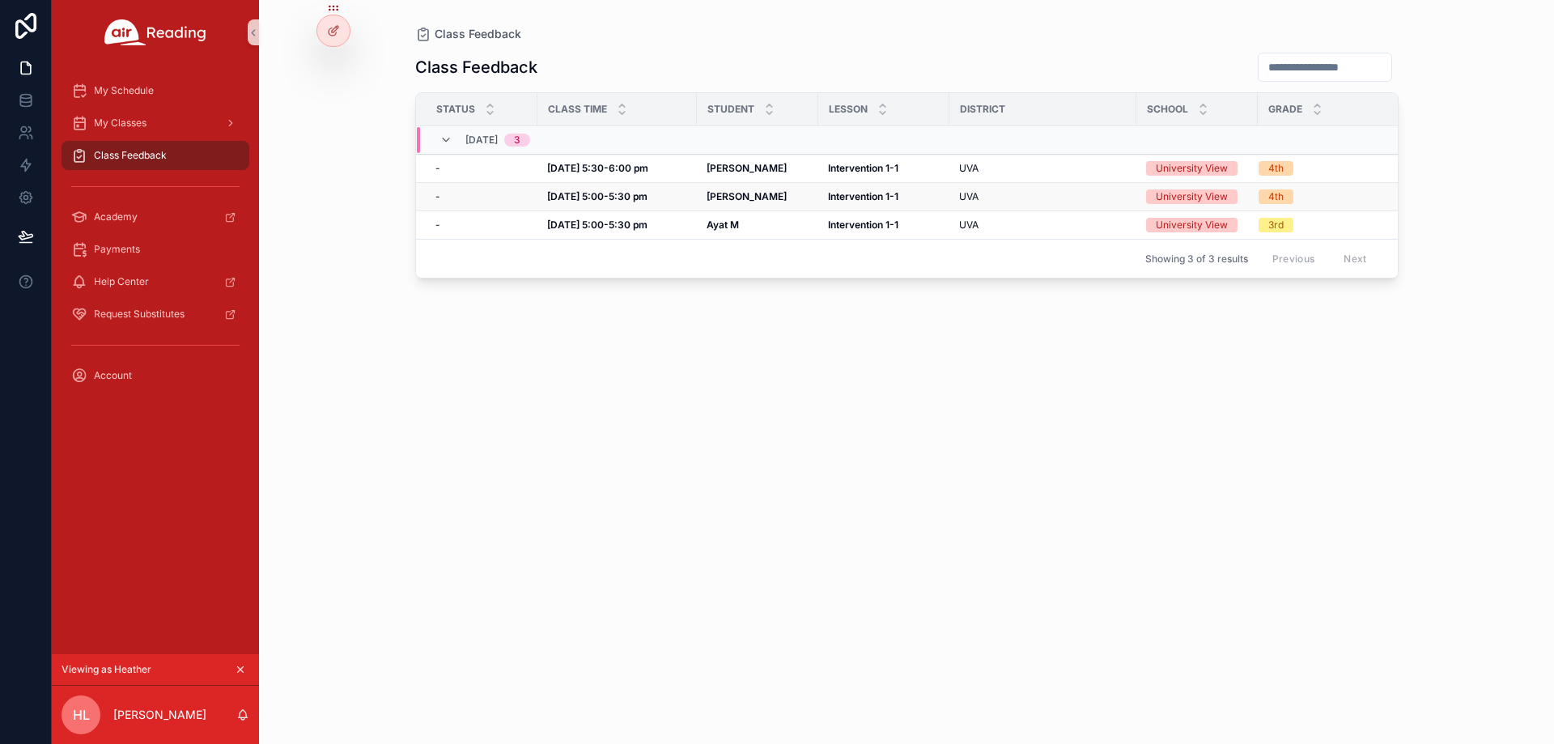
click at [737, 190] on strong "[PERSON_NAME]" at bounding box center [747, 196] width 80 height 12
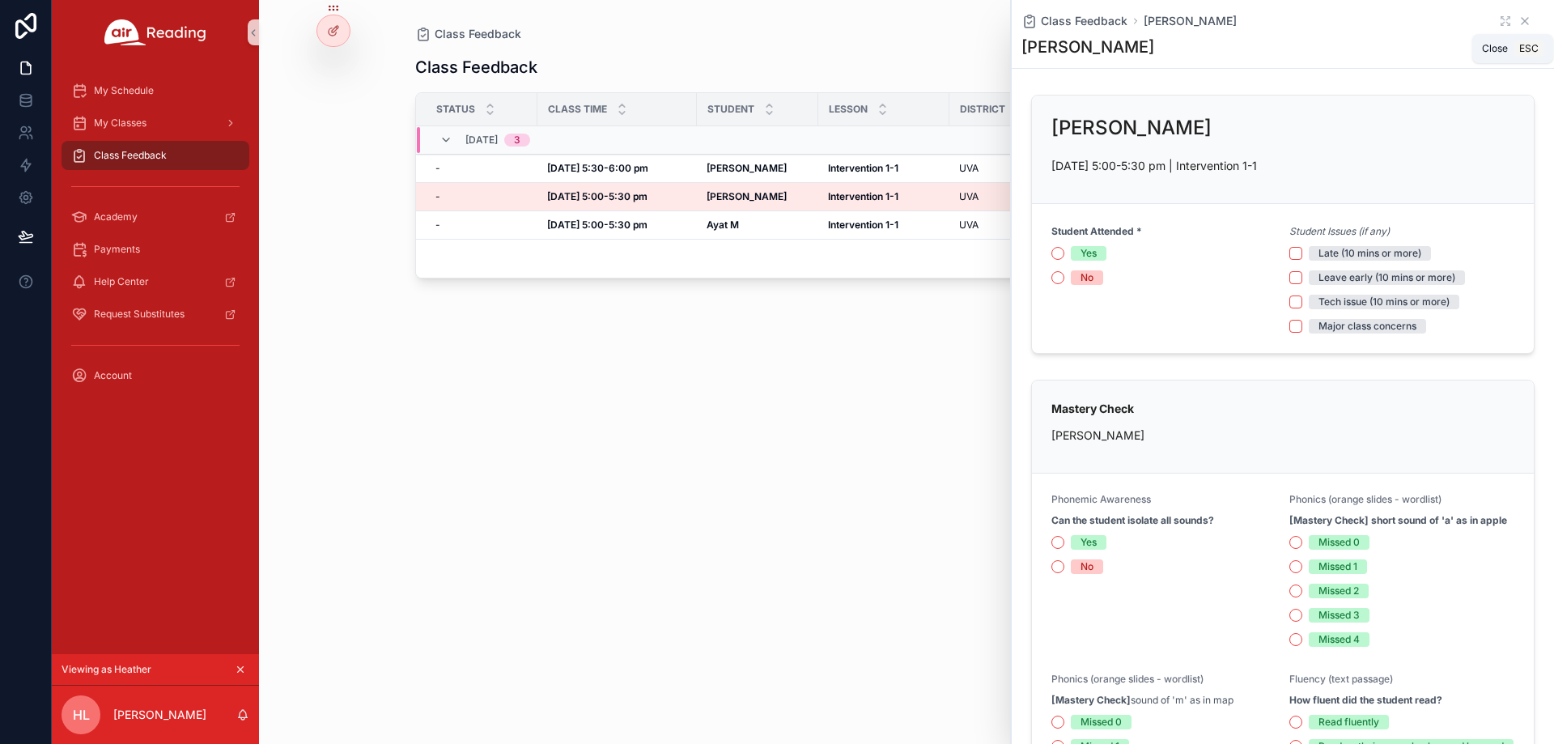
click at [1519, 18] on icon "scrollable content" at bounding box center [1525, 21] width 13 height 13
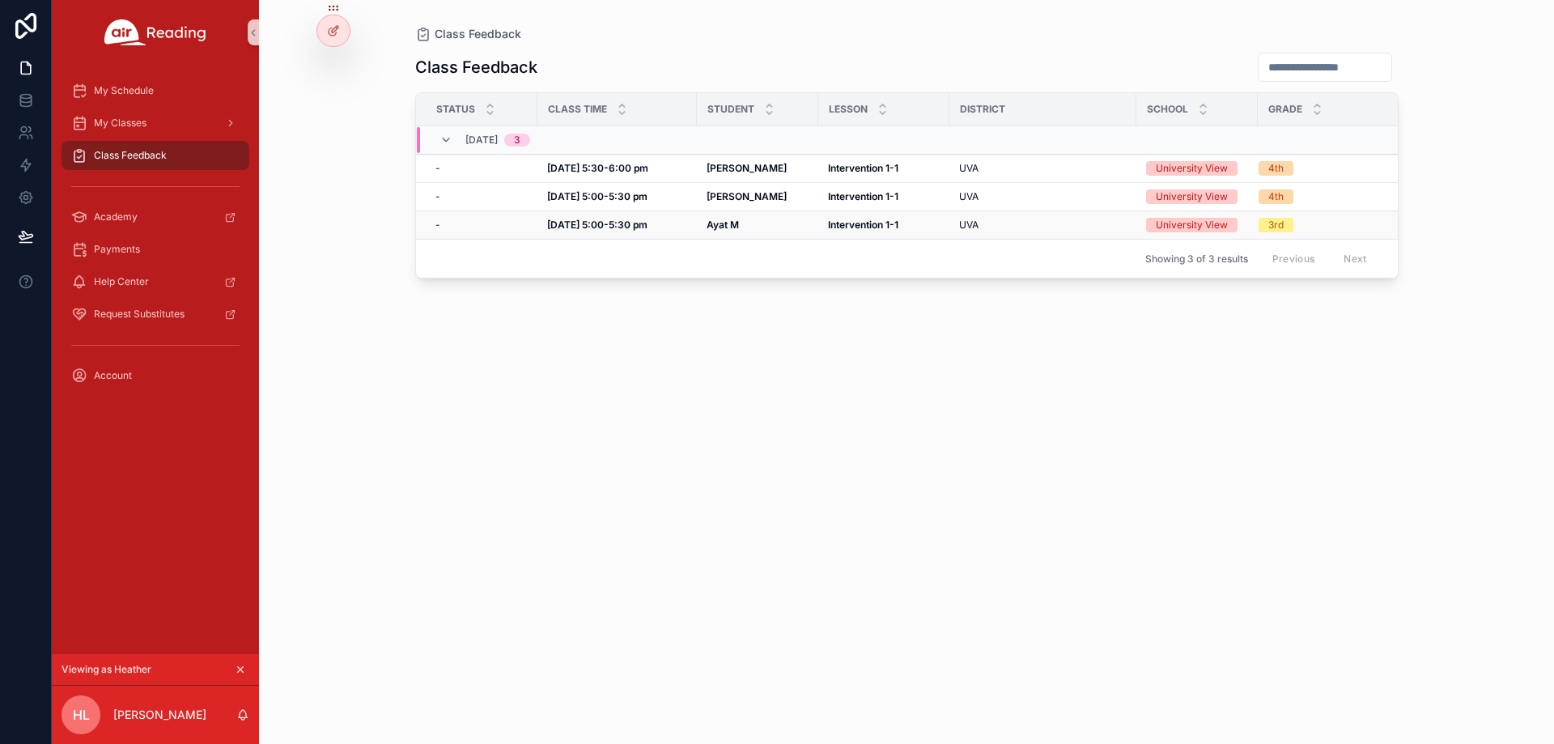
click at [746, 226] on div "Ayat M Ayat M" at bounding box center [758, 225] width 102 height 13
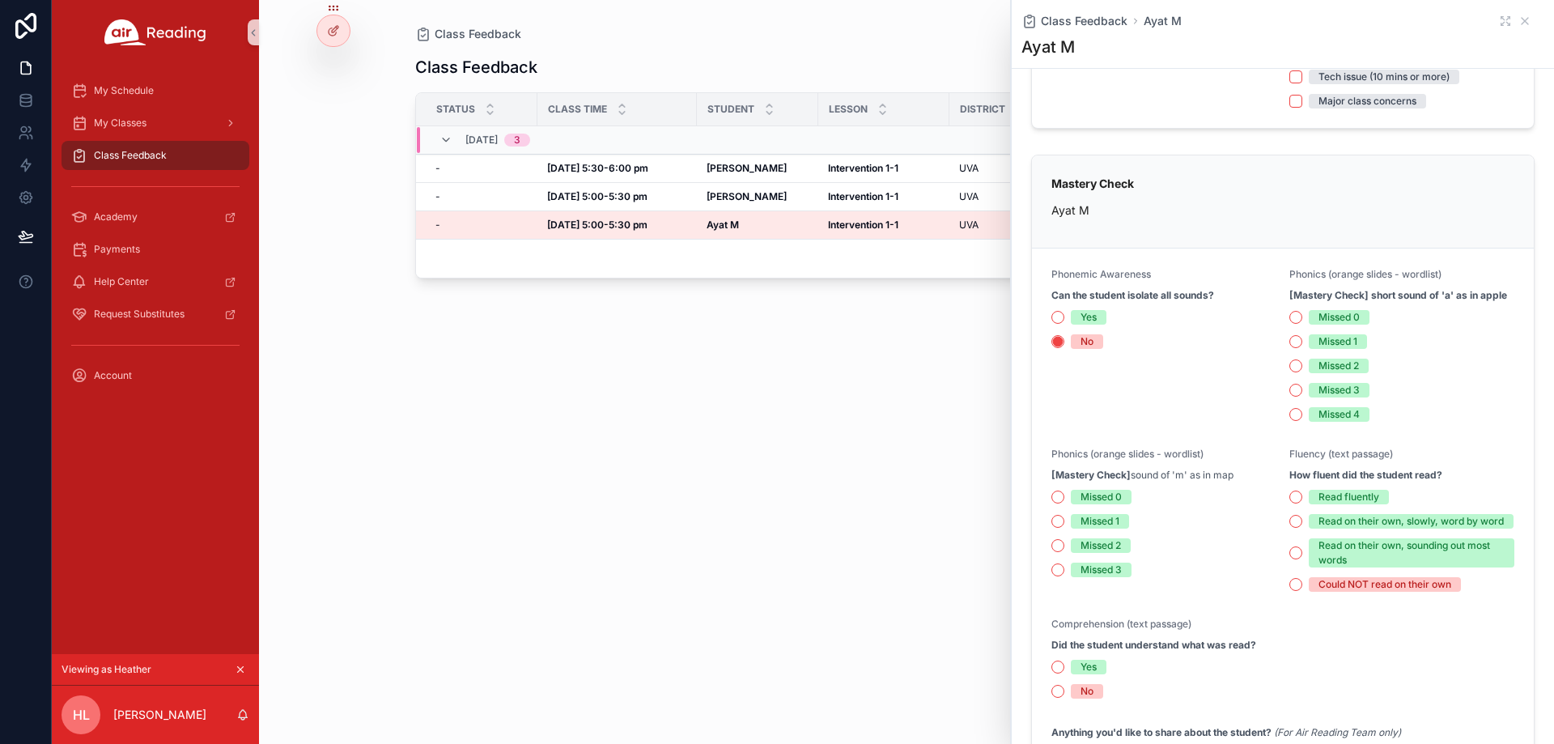
scroll to position [243, 0]
click at [1519, 19] on icon "scrollable content" at bounding box center [1525, 21] width 13 height 13
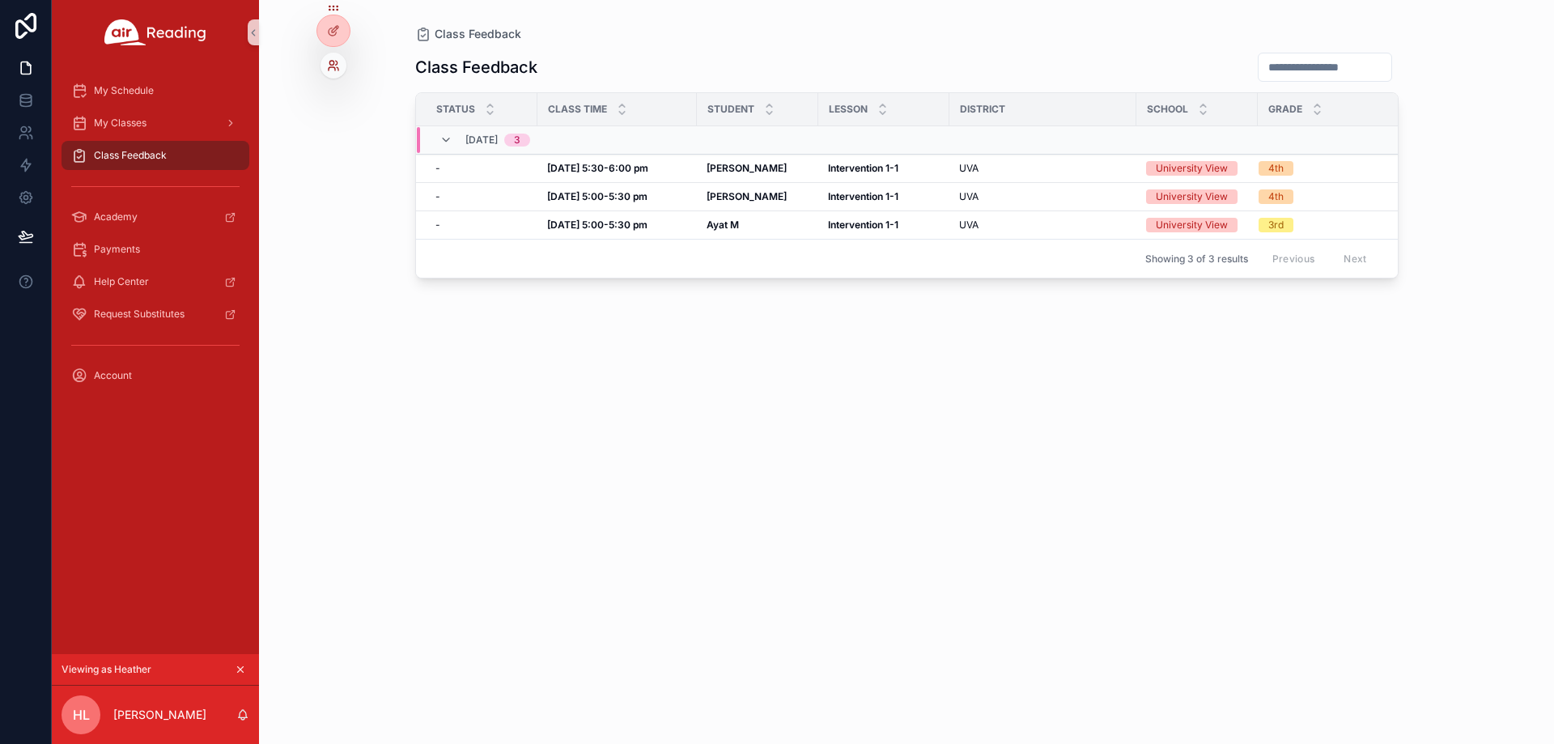
click at [336, 70] on icon at bounding box center [333, 65] width 13 height 13
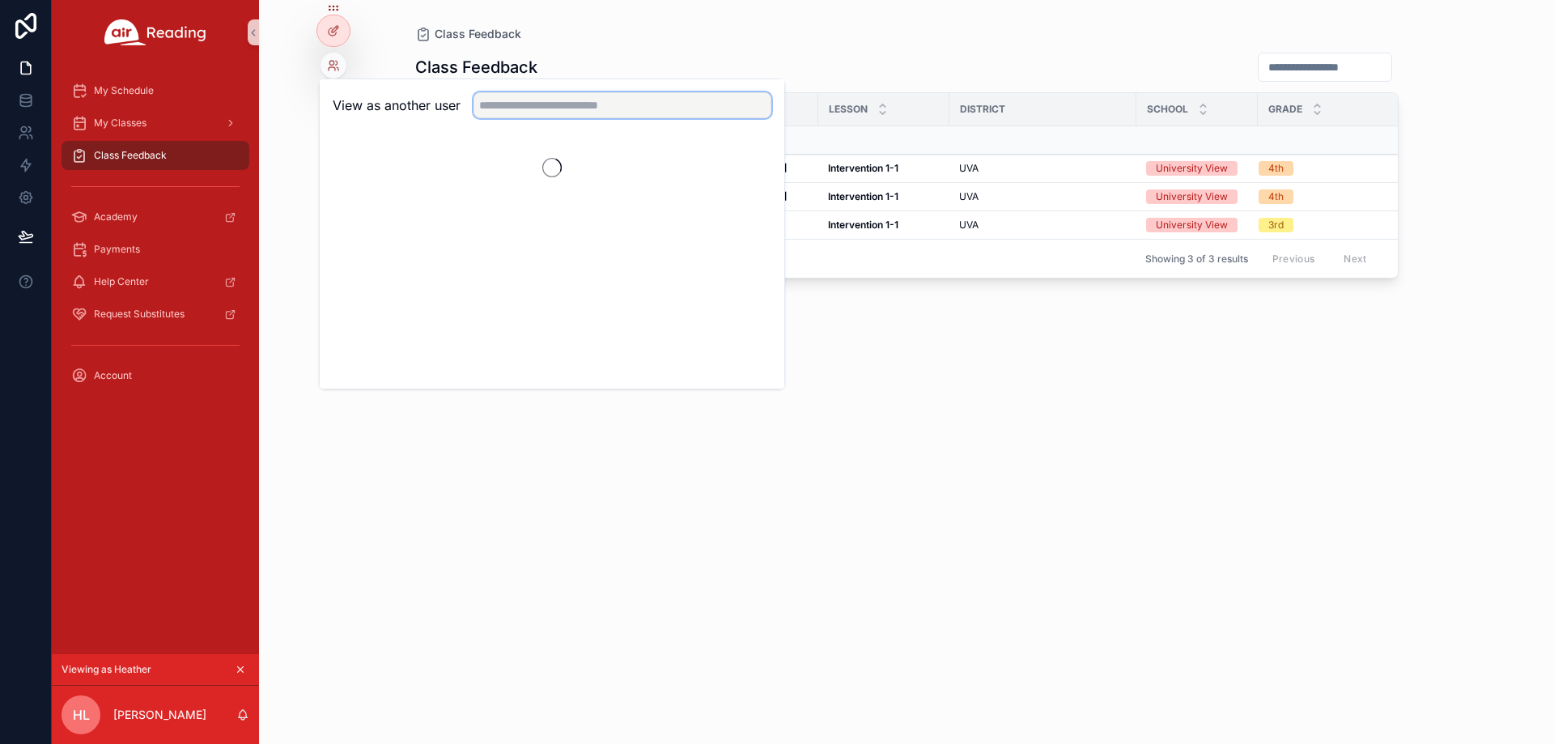
click at [585, 115] on input "text" at bounding box center [623, 105] width 298 height 26
paste input "**********"
type input "**********"
click at [769, 26] on div "Class Feedback" at bounding box center [907, 34] width 984 height 16
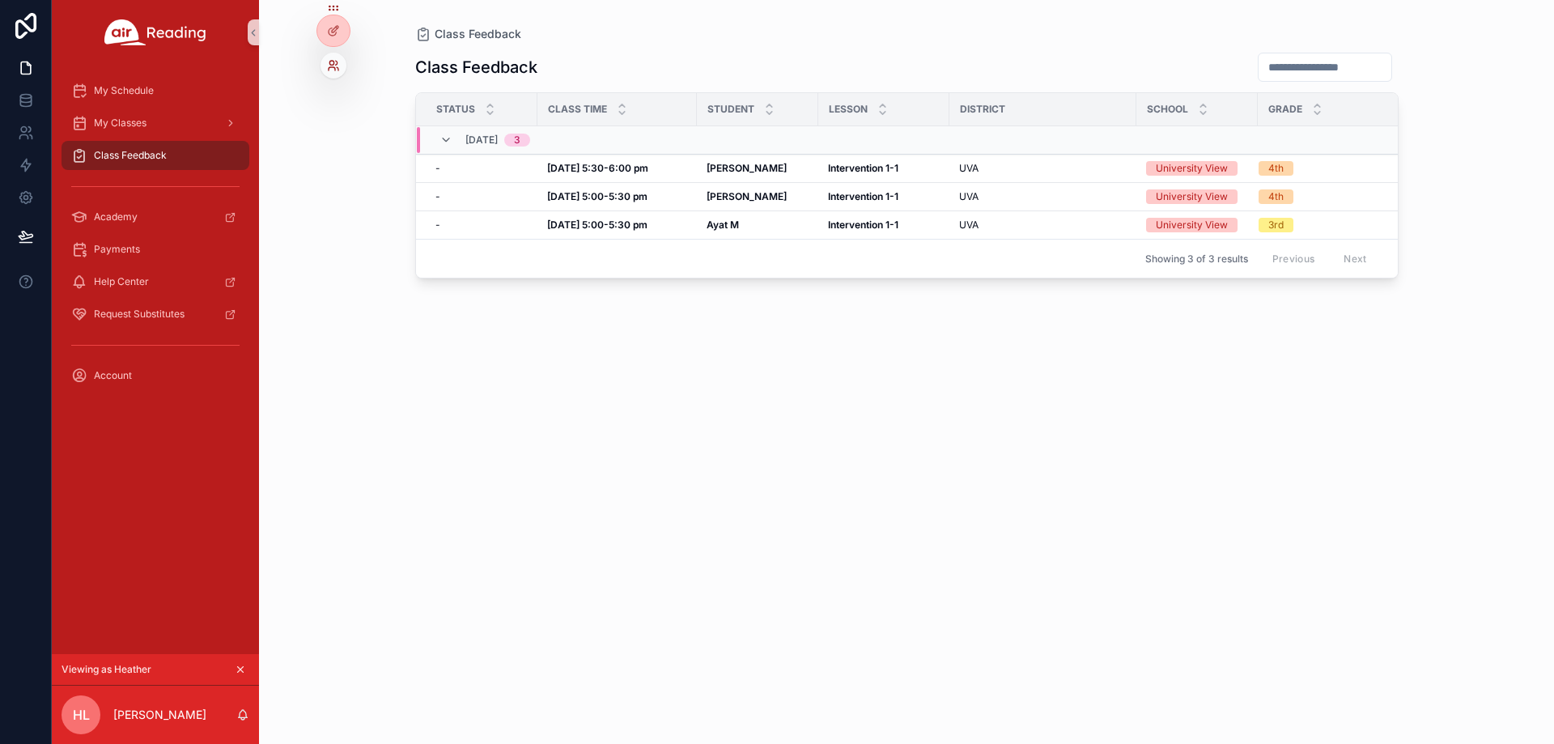
click at [333, 65] on icon at bounding box center [332, 63] width 4 height 4
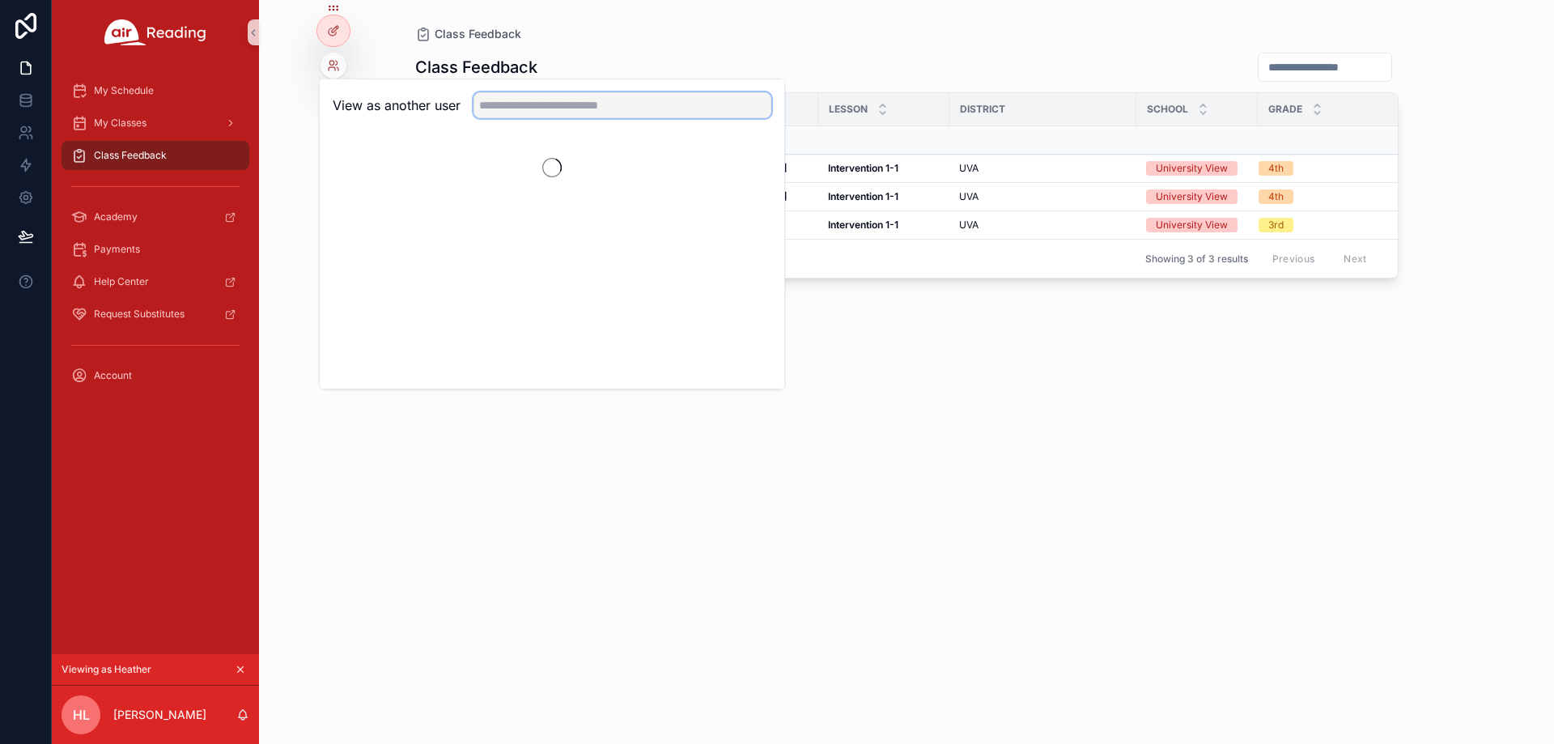
click at [644, 104] on input "text" at bounding box center [623, 105] width 298 height 26
paste input "**********"
type input "**********"
click at [749, 159] on button "Select" at bounding box center [750, 164] width 42 height 23
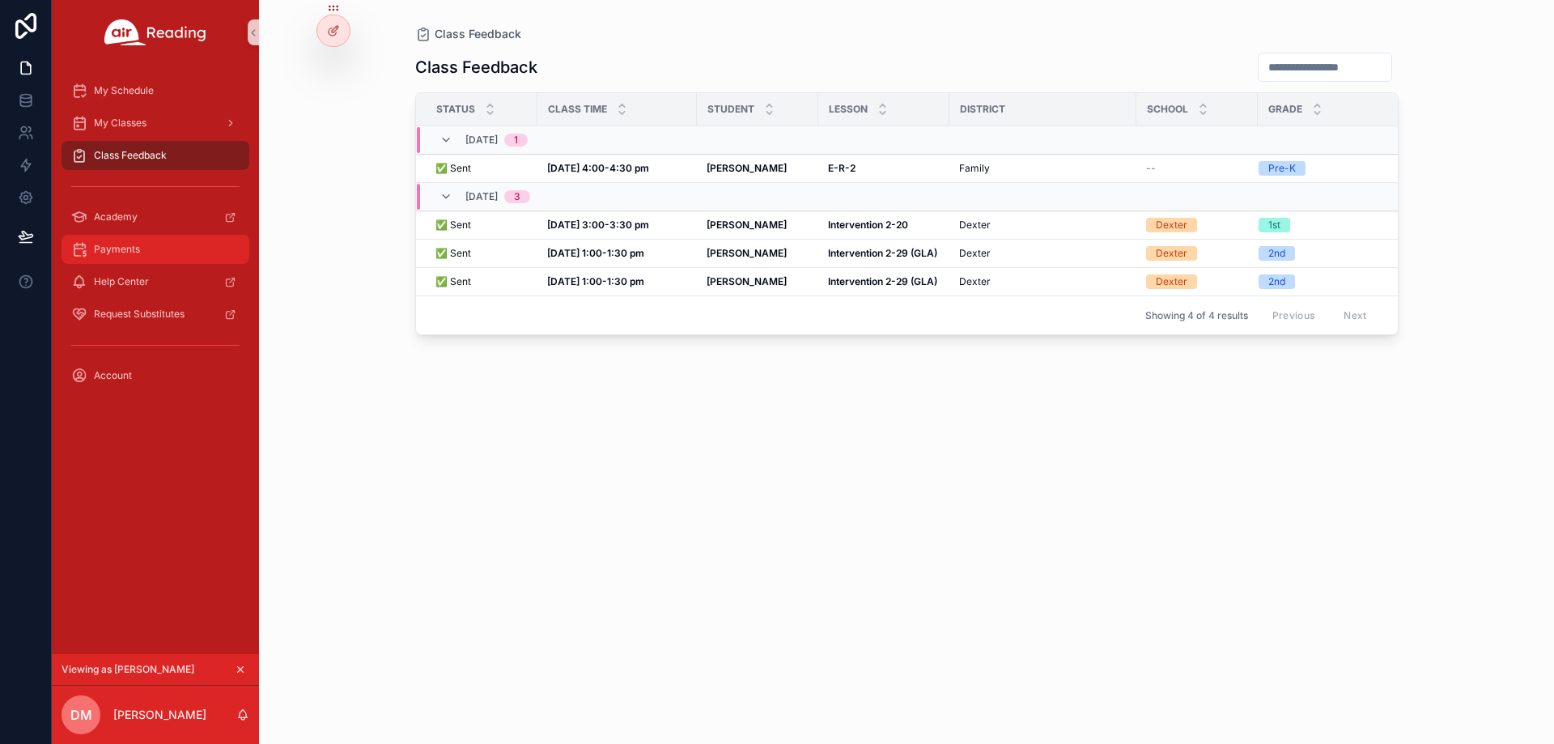
click at [151, 253] on div "Payments" at bounding box center [155, 249] width 168 height 26
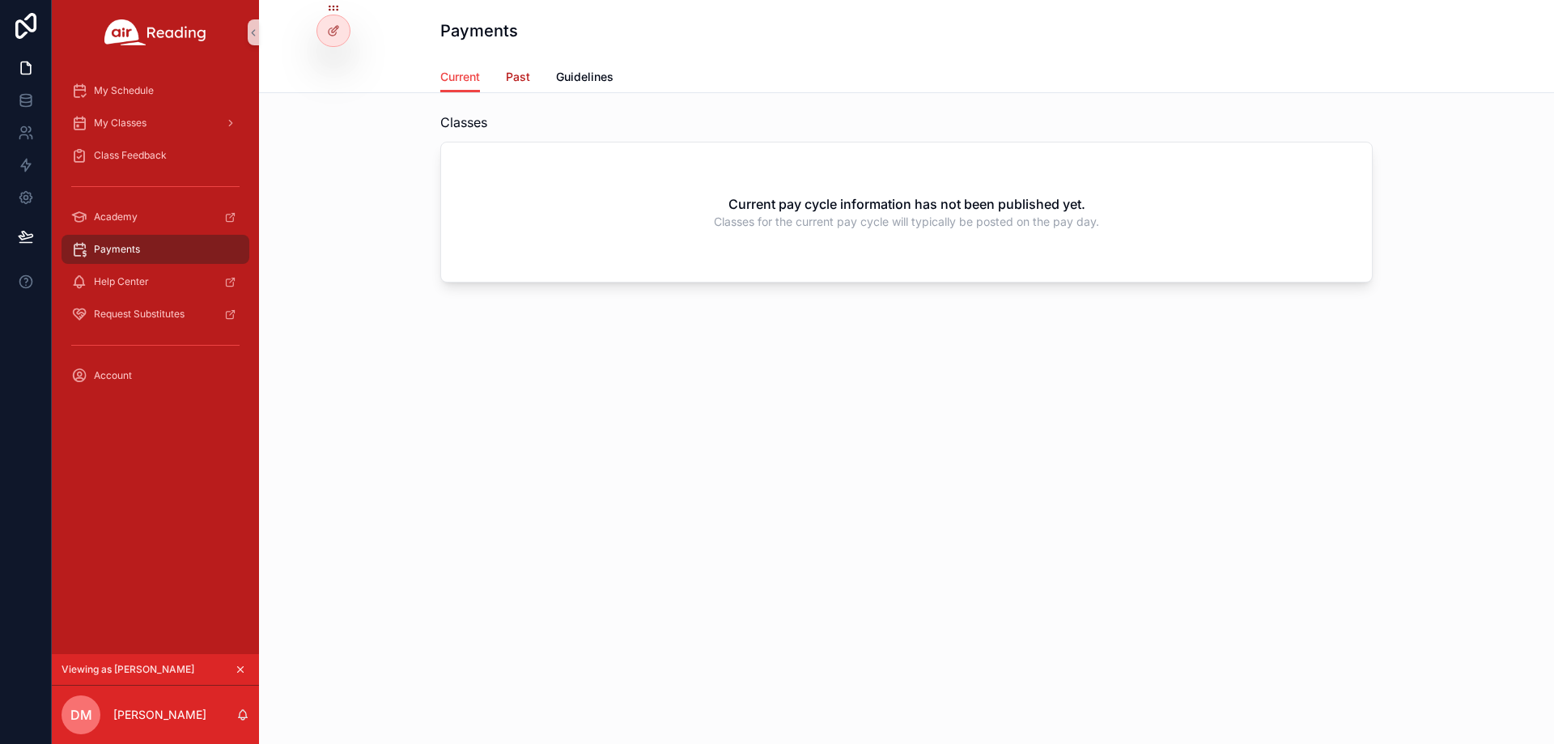
click at [527, 77] on span "Past" at bounding box center [518, 77] width 24 height 16
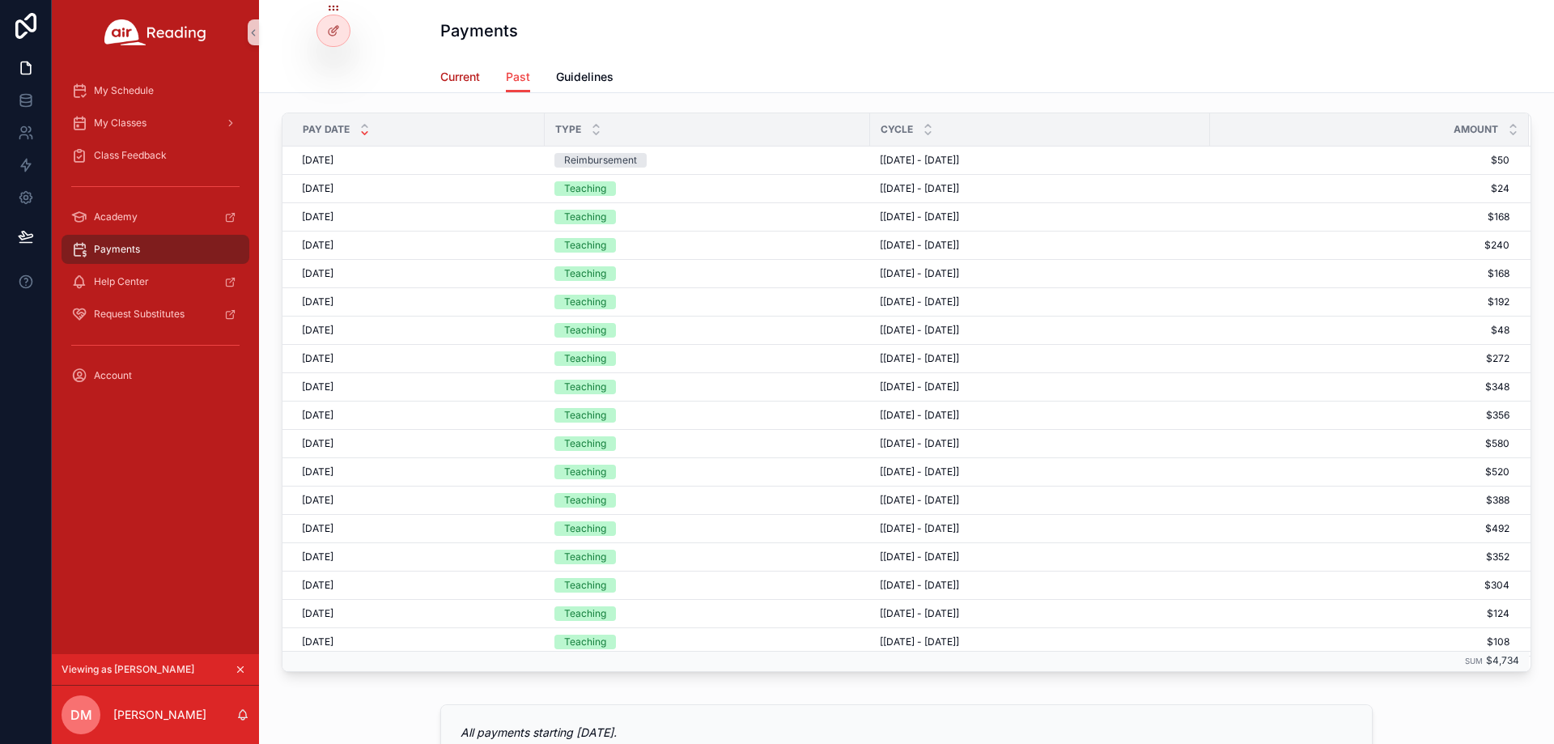
click at [457, 75] on span "Current" at bounding box center [460, 77] width 40 height 16
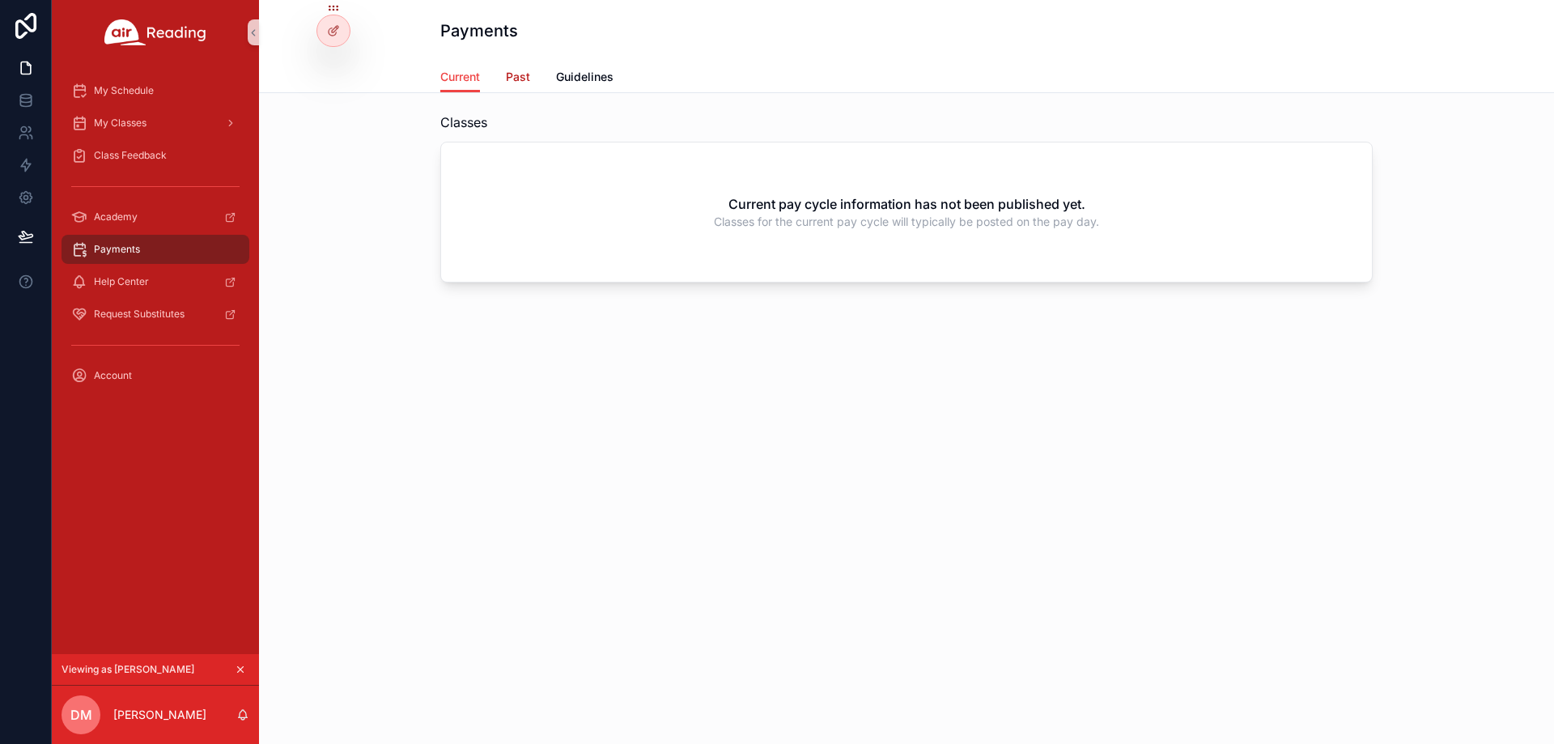
click at [520, 74] on span "Past" at bounding box center [518, 77] width 24 height 16
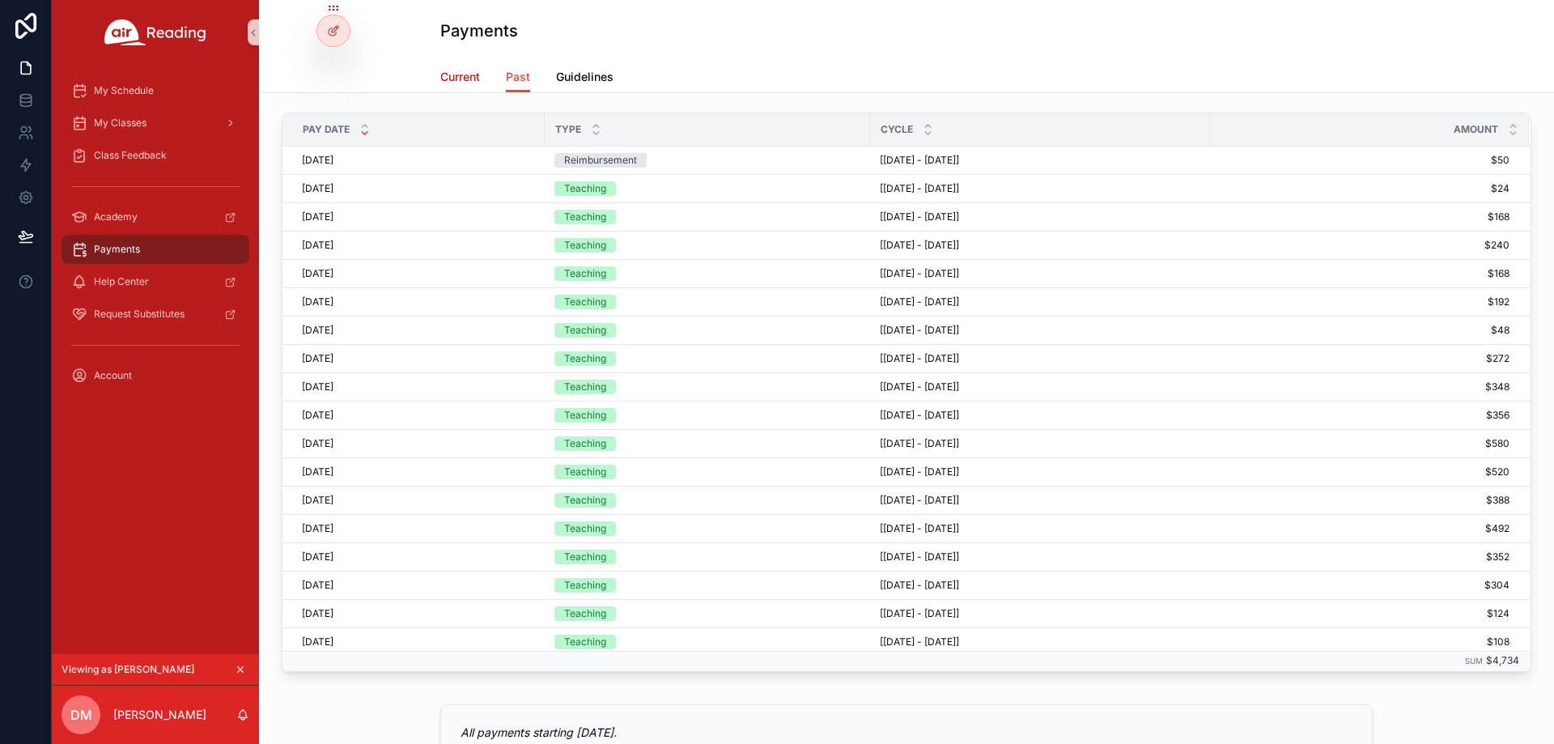
click at [465, 74] on span "Current" at bounding box center [460, 77] width 40 height 16
